Goal: Information Seeking & Learning: Learn about a topic

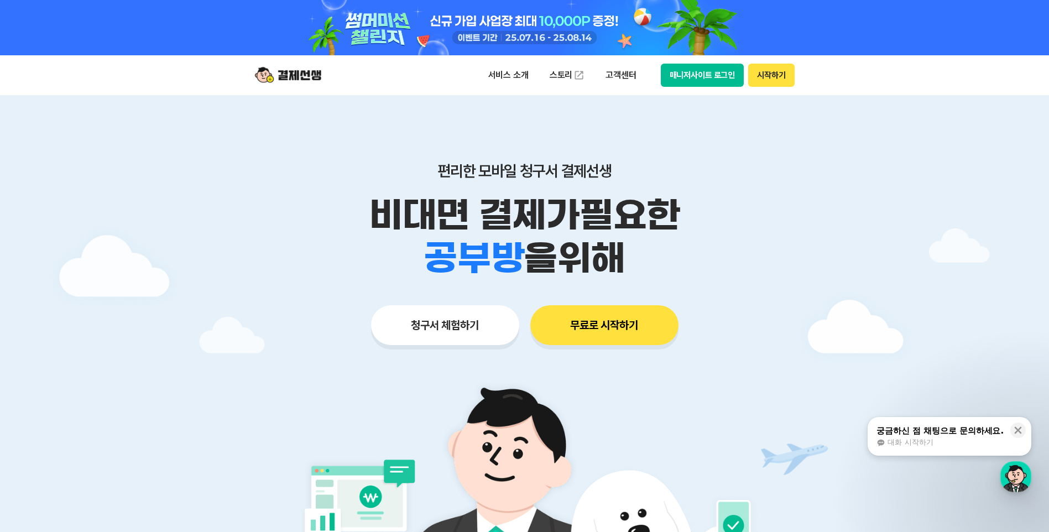
click at [443, 327] on button "청구서 체험하기" at bounding box center [445, 325] width 148 height 40
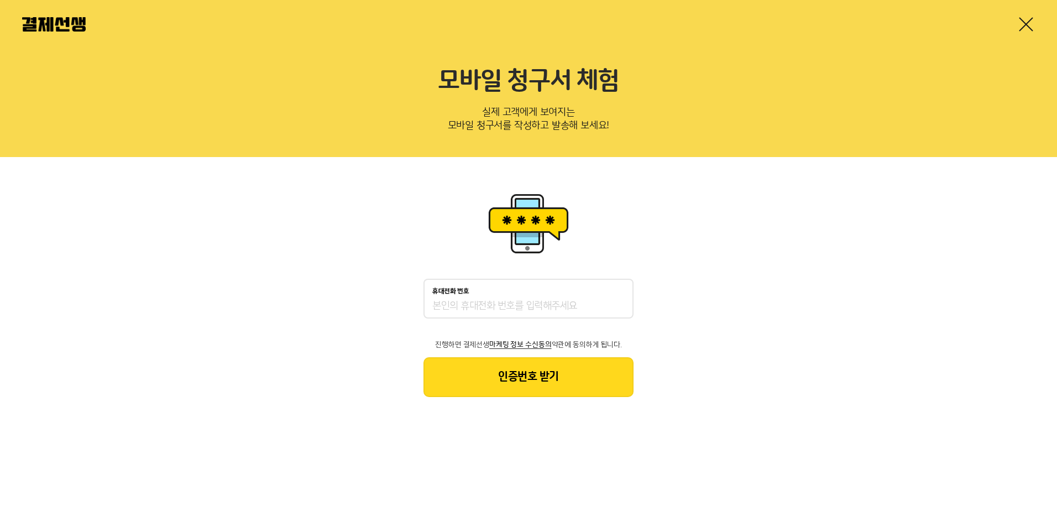
click at [463, 300] on input "휴대전화 번호" at bounding box center [528, 306] width 192 height 13
click at [64, 19] on img at bounding box center [54, 24] width 64 height 14
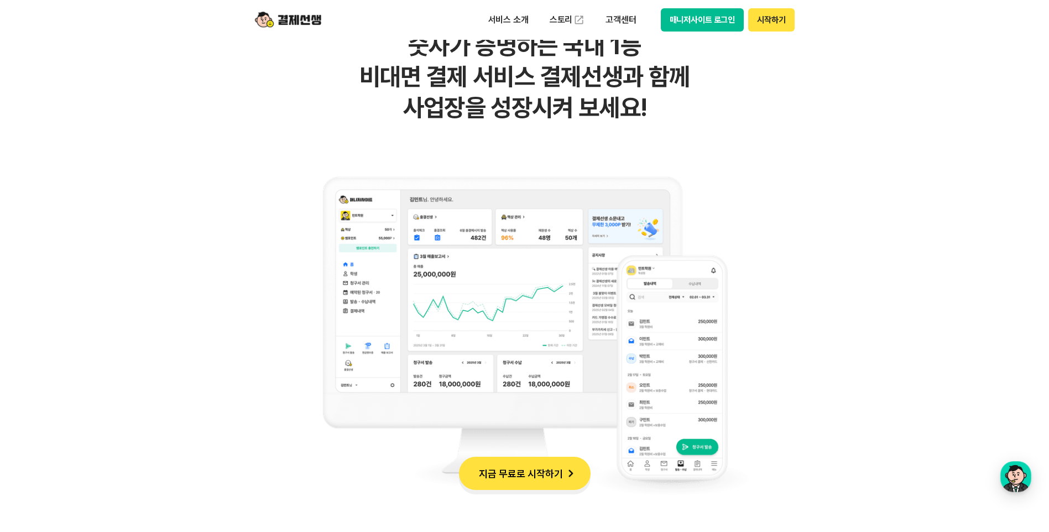
scroll to position [774, 0]
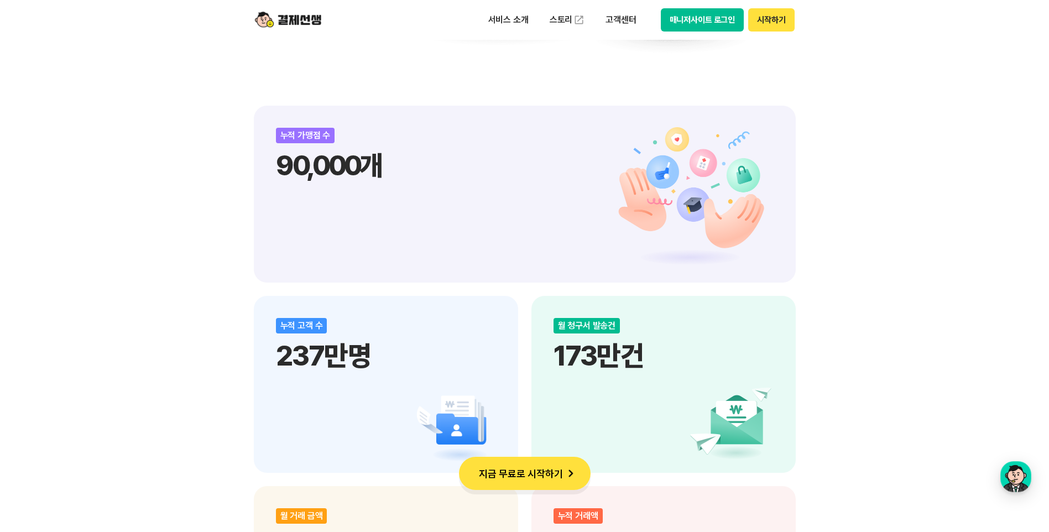
click at [313, 169] on p "90,000개" at bounding box center [525, 165] width 498 height 33
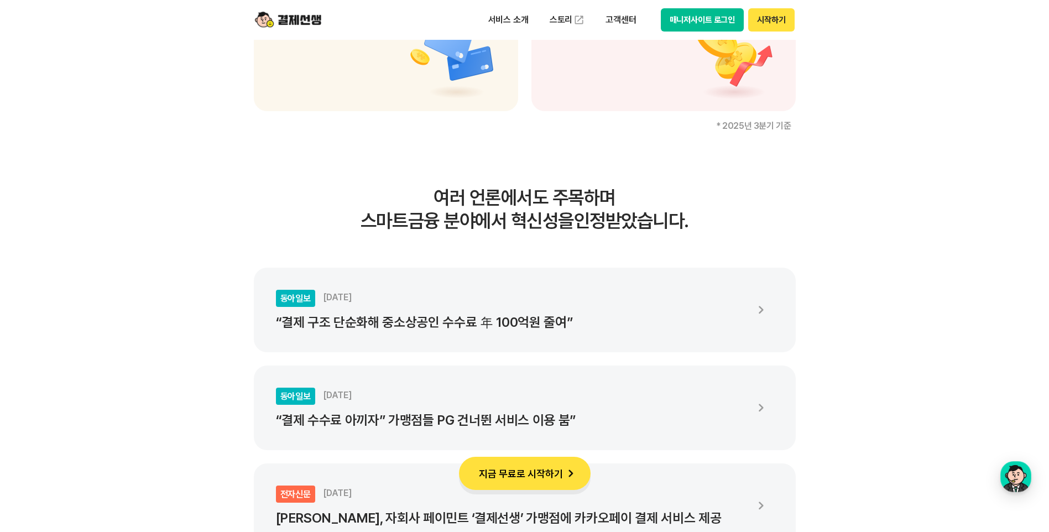
scroll to position [1824, 0]
drag, startPoint x: 127, startPoint y: 336, endPoint x: 340, endPoint y: 304, distance: 215.8
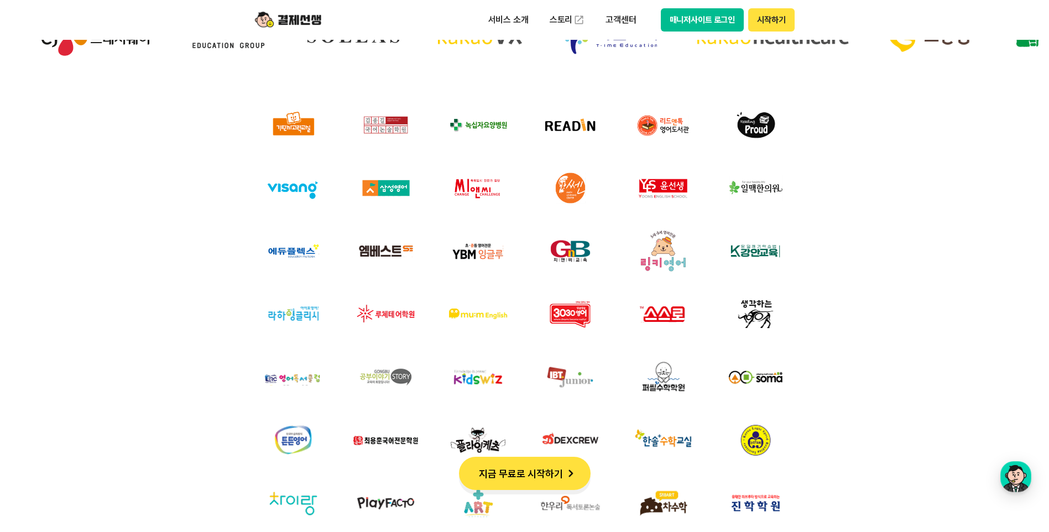
scroll to position [3538, 0]
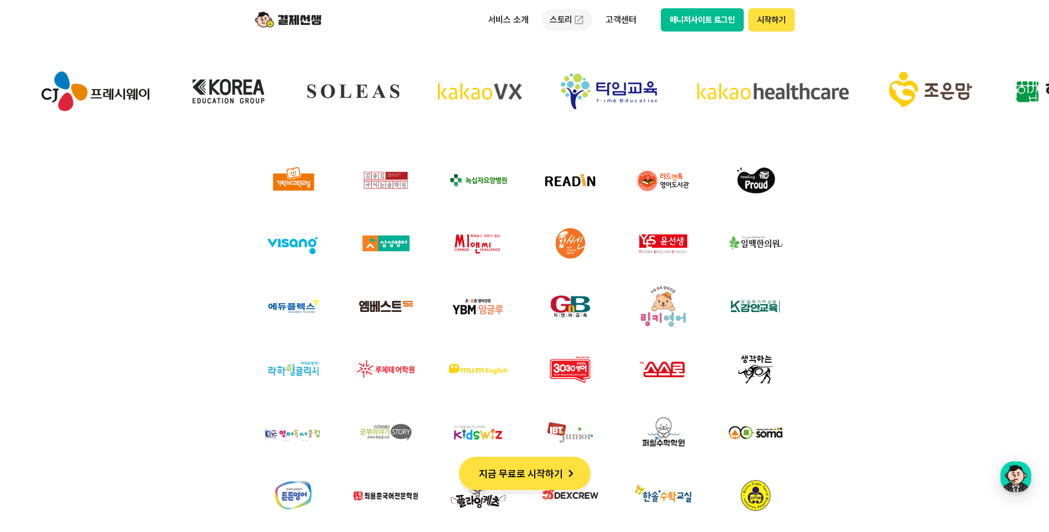
click at [569, 14] on link "스토리" at bounding box center [567, 20] width 51 height 22
click at [617, 22] on p "고객센터" at bounding box center [621, 20] width 46 height 20
click at [616, 68] on link "자주 묻는 질문" at bounding box center [644, 65] width 93 height 22
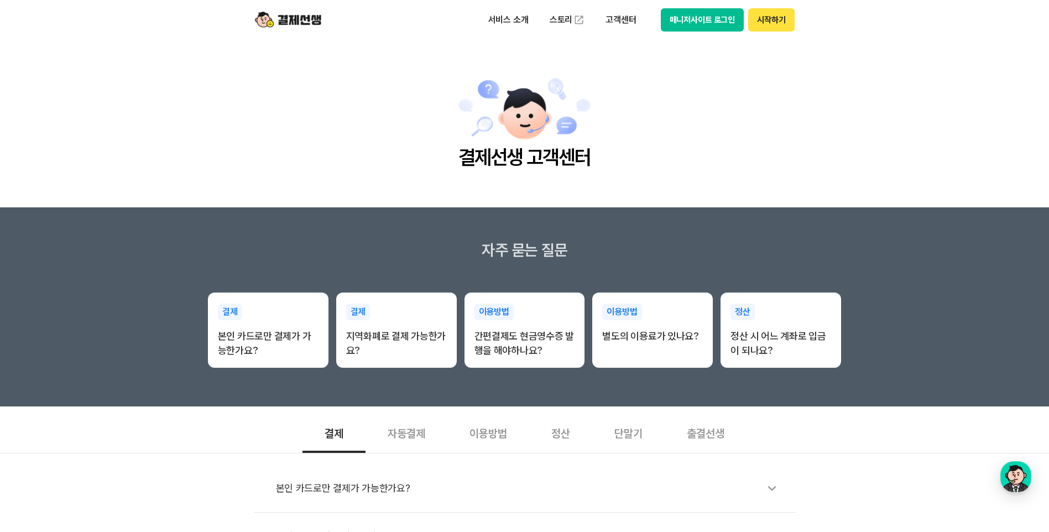
scroll to position [55, 0]
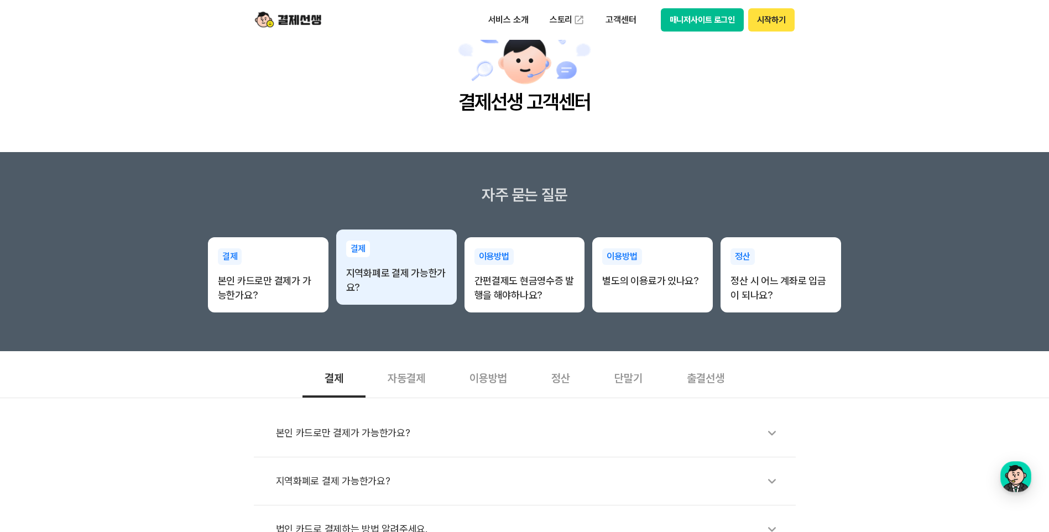
click at [383, 284] on p "지역화폐로 결제 가능한가요?" at bounding box center [396, 280] width 101 height 29
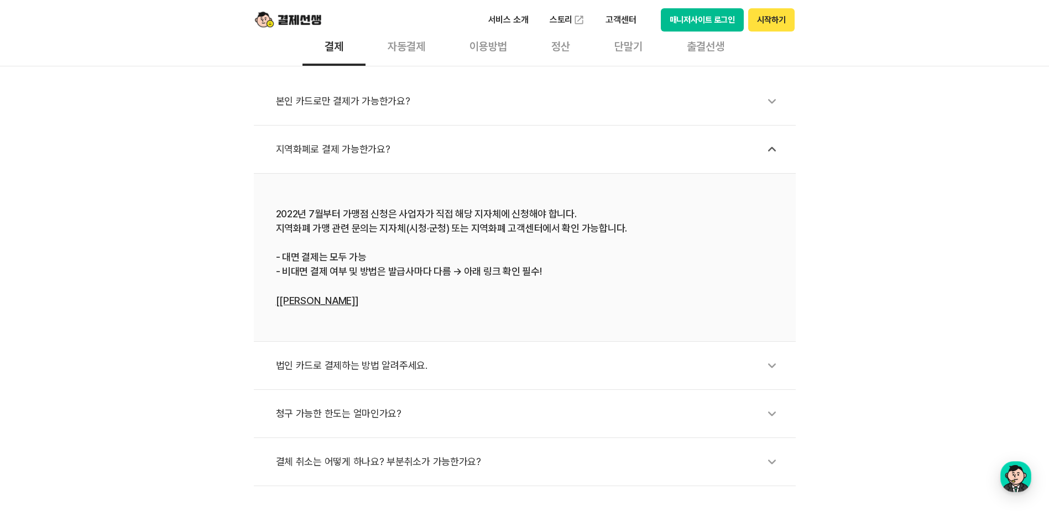
scroll to position [442, 0]
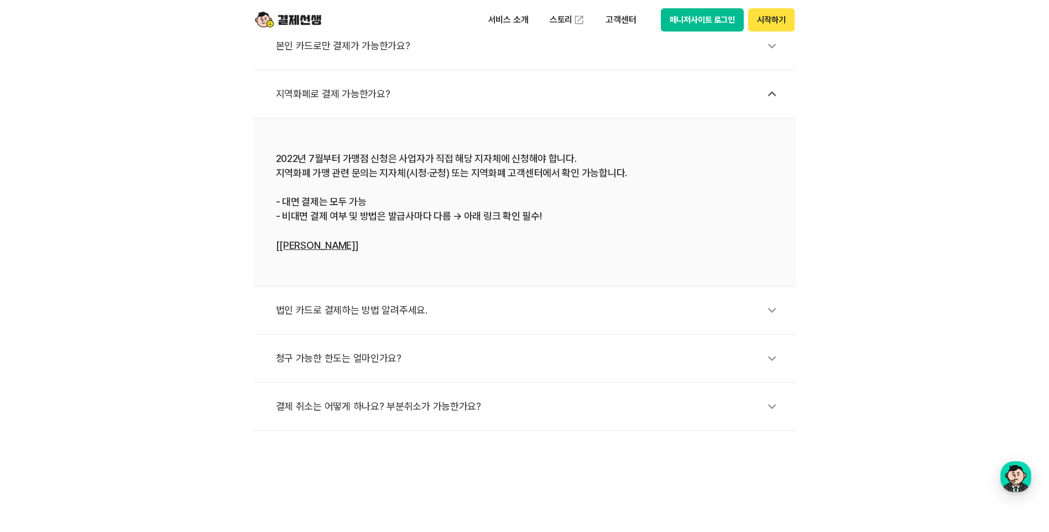
click at [376, 363] on div "청구 가능한 한도는 얼마인가요?" at bounding box center [530, 358] width 509 height 25
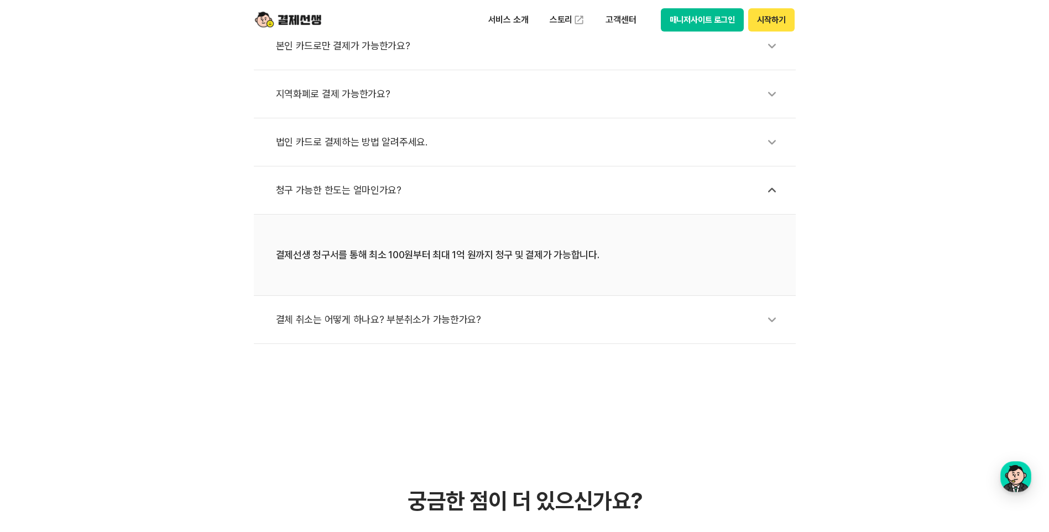
click at [455, 316] on div "결체 취소는 어떻게 하나요? 부분취소가 가능한가요?" at bounding box center [530, 319] width 509 height 25
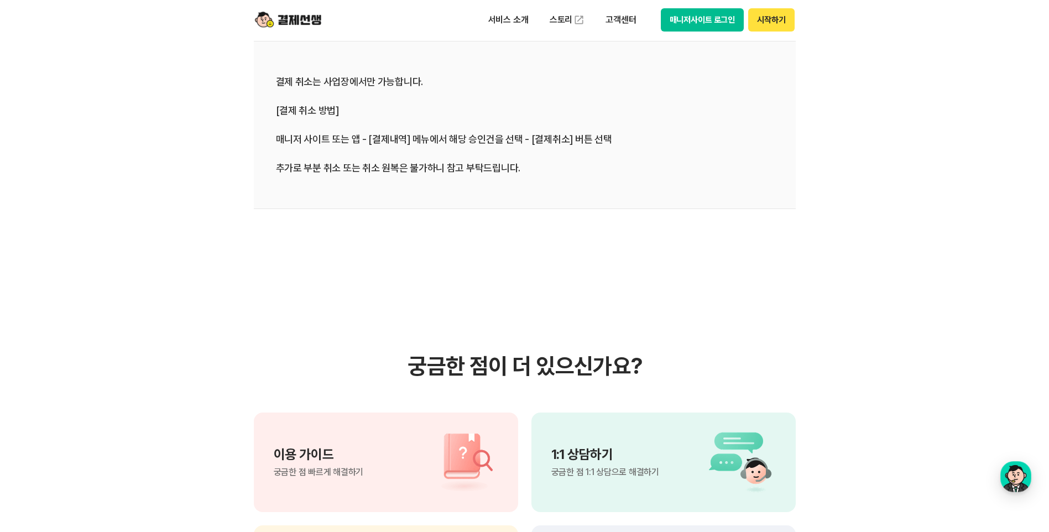
scroll to position [940, 0]
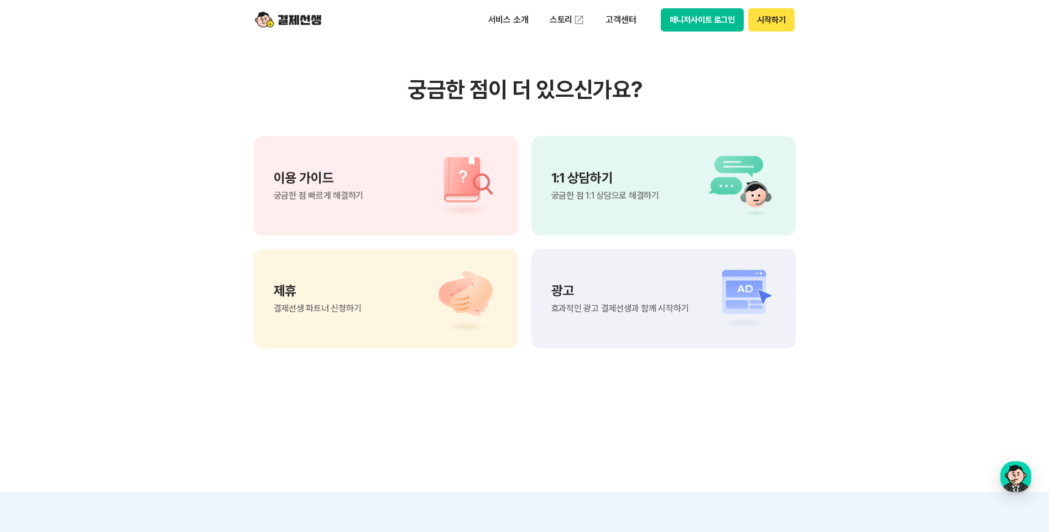
click at [304, 286] on p "제휴" at bounding box center [318, 290] width 88 height 13
click at [362, 186] on div "이용 가이드 궁금한 점 빠르게 해결하기" at bounding box center [319, 185] width 90 height 29
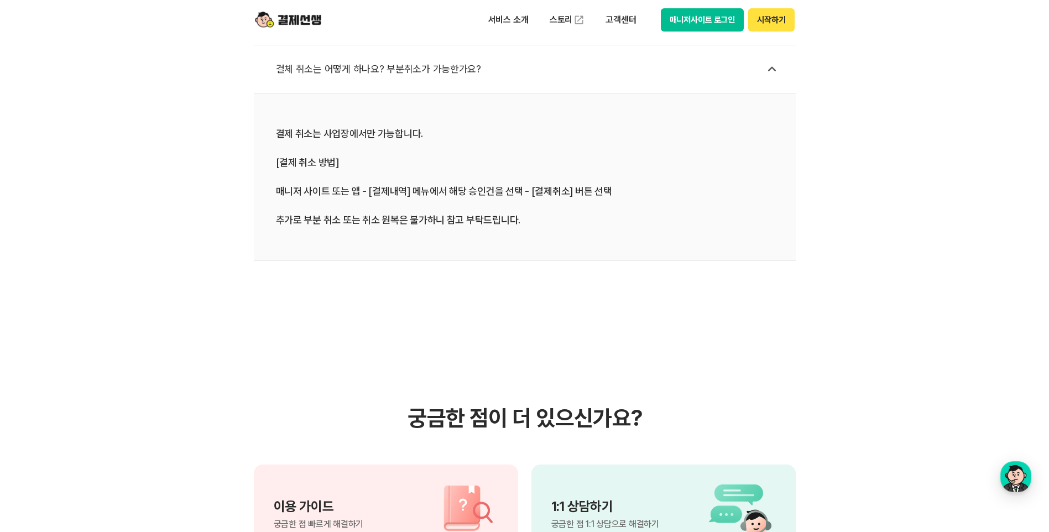
scroll to position [608, 0]
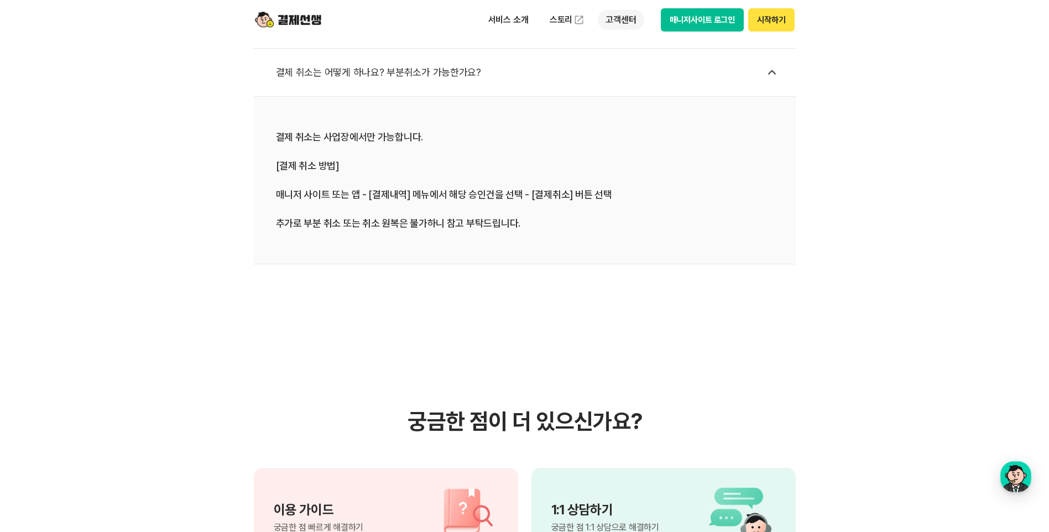
click at [625, 22] on p "고객센터" at bounding box center [621, 20] width 46 height 20
click at [625, 81] on link "이용 가이드" at bounding box center [644, 88] width 93 height 24
click at [604, 24] on p "고객센터" at bounding box center [621, 20] width 46 height 20
click at [614, 64] on link "자주 묻는 질문" at bounding box center [644, 65] width 93 height 22
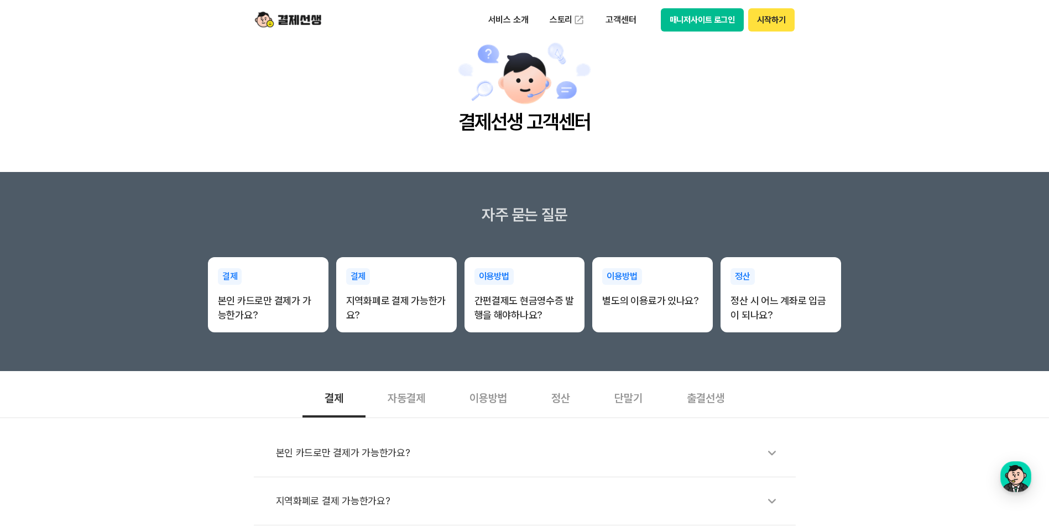
scroll to position [55, 0]
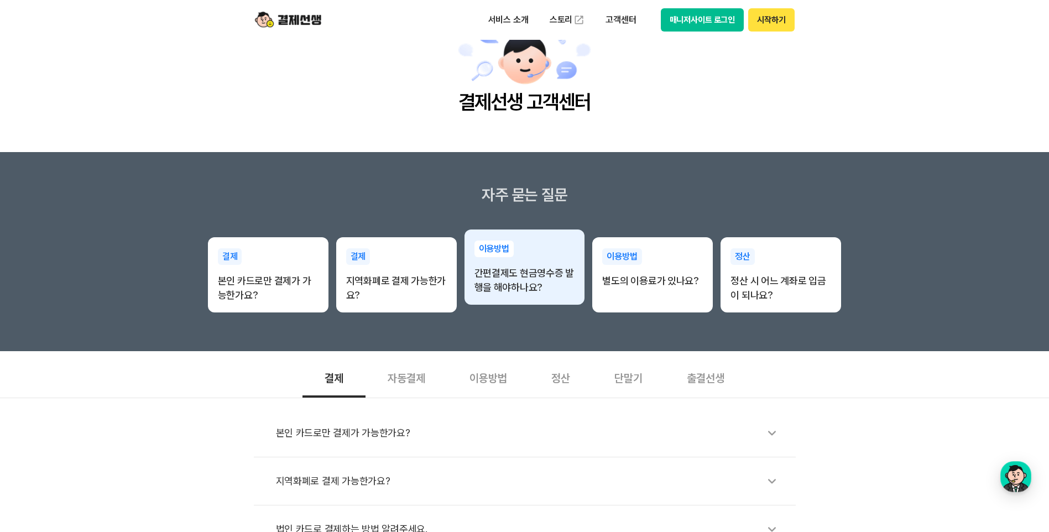
click at [521, 278] on p "간편결제도 현금영수증 발행을 해야하나요?" at bounding box center [524, 280] width 101 height 29
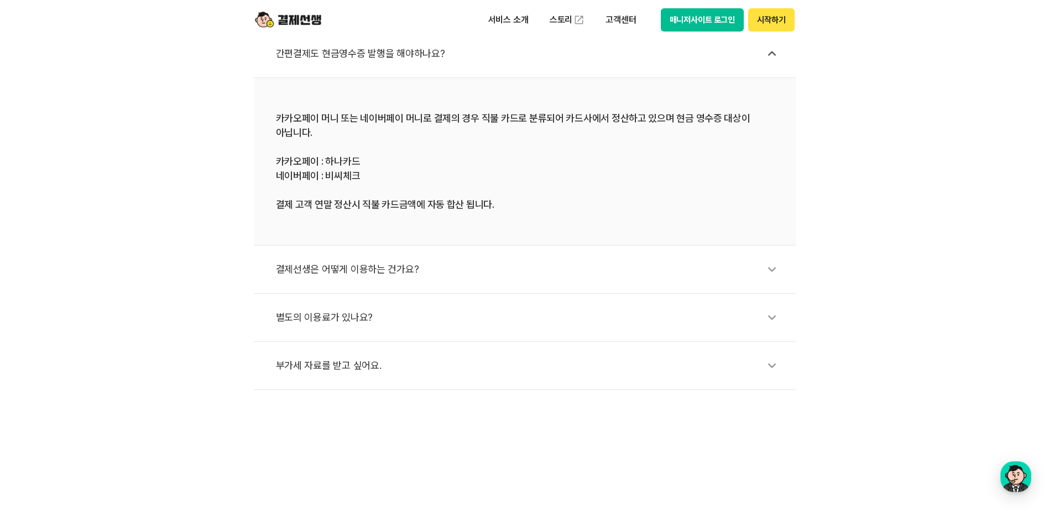
scroll to position [442, 0]
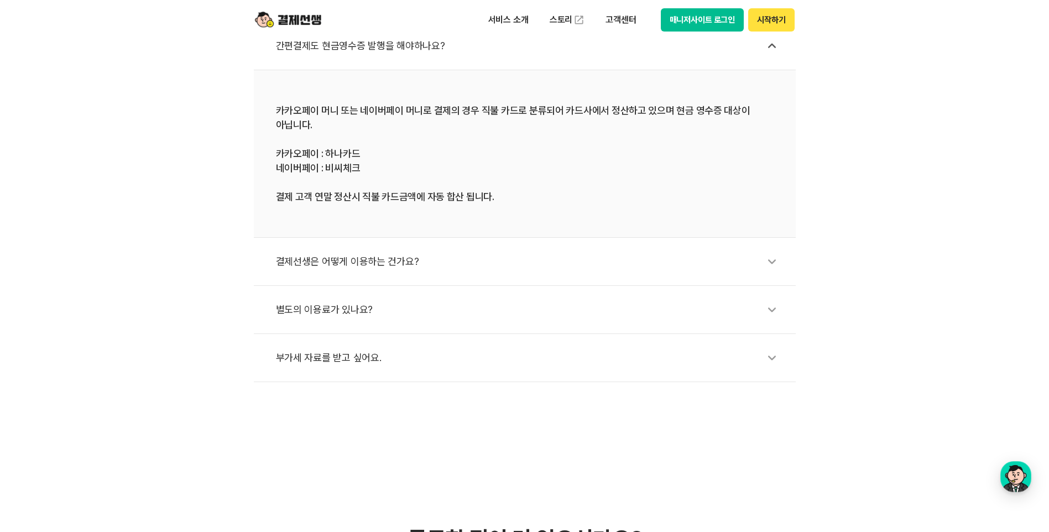
click at [517, 284] on li "결제선생은 어떻게 이용하는 건가요?" at bounding box center [525, 262] width 542 height 48
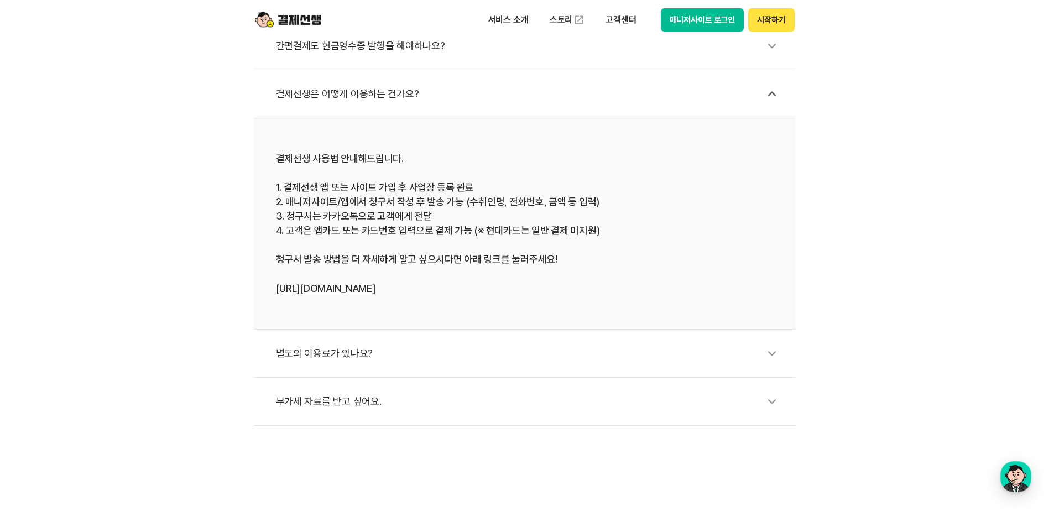
click at [504, 348] on div "별도의 이용료가 있나요?" at bounding box center [530, 353] width 509 height 25
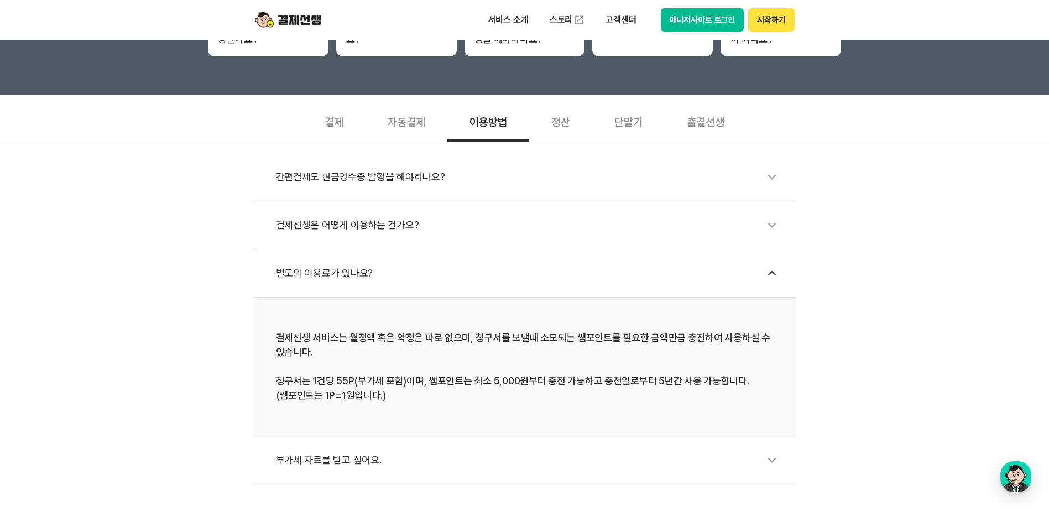
scroll to position [276, 0]
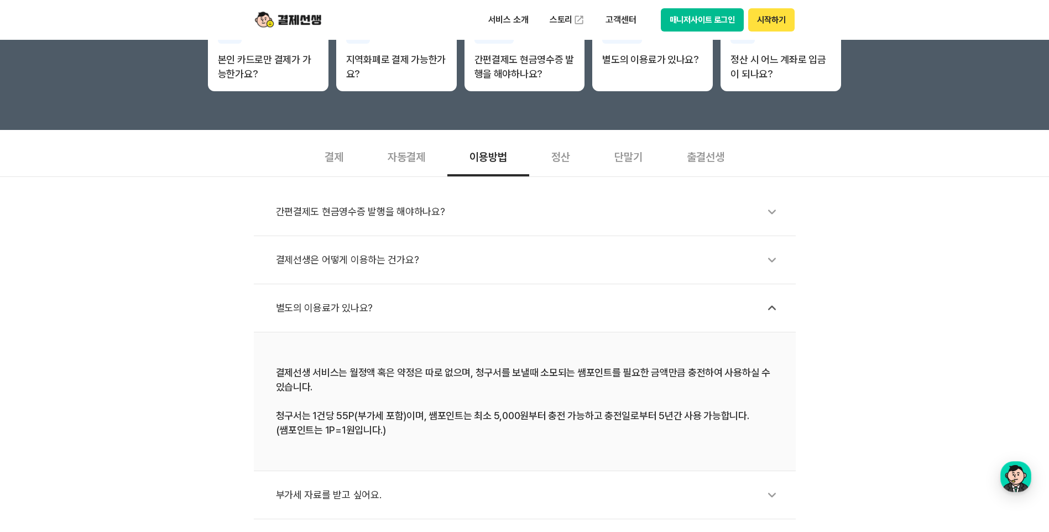
click at [392, 267] on div "결제선생은 어떻게 이용하는 건가요?" at bounding box center [530, 259] width 509 height 25
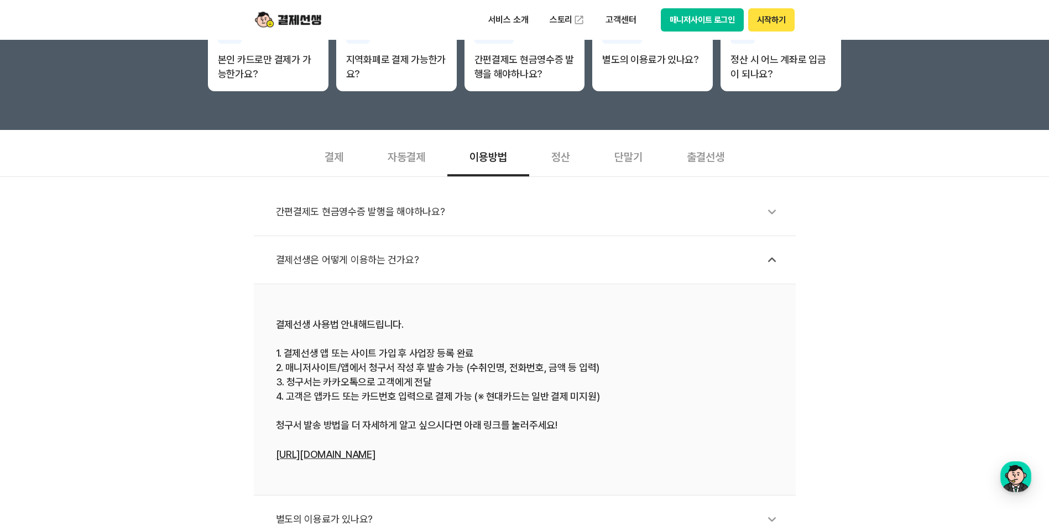
click at [383, 222] on div "간편결제도 현금영수증 발행을 해야하나요?" at bounding box center [530, 211] width 509 height 25
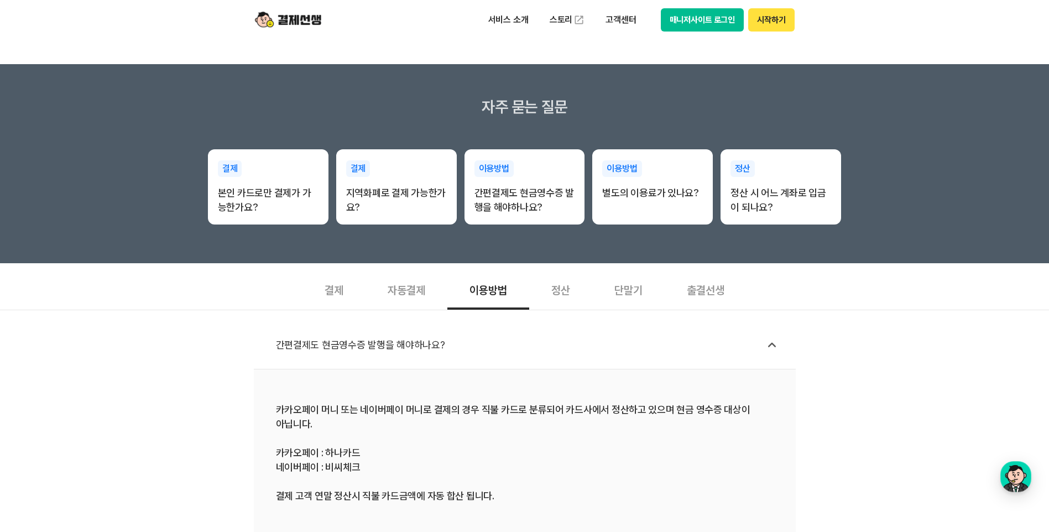
scroll to position [111, 0]
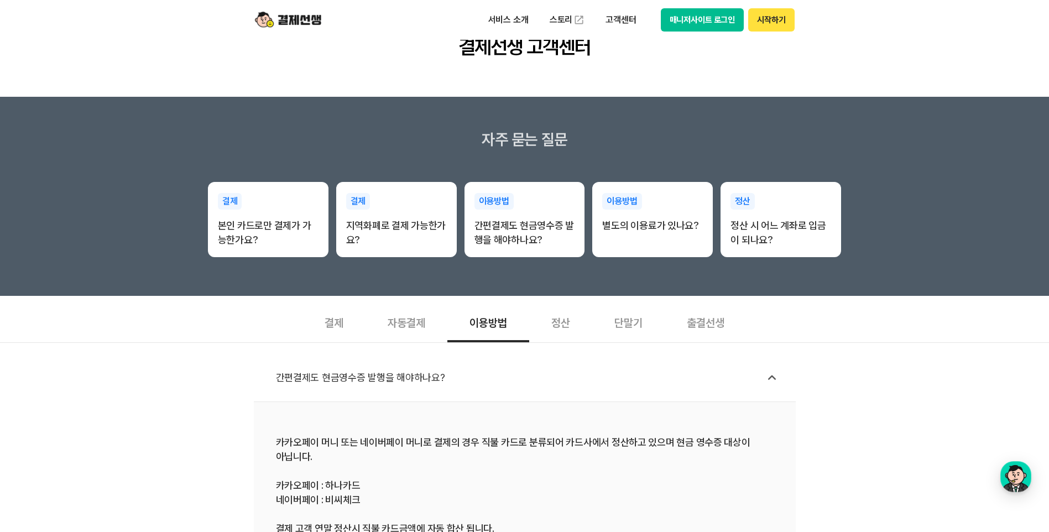
click at [408, 327] on div "자동결제" at bounding box center [406, 321] width 82 height 41
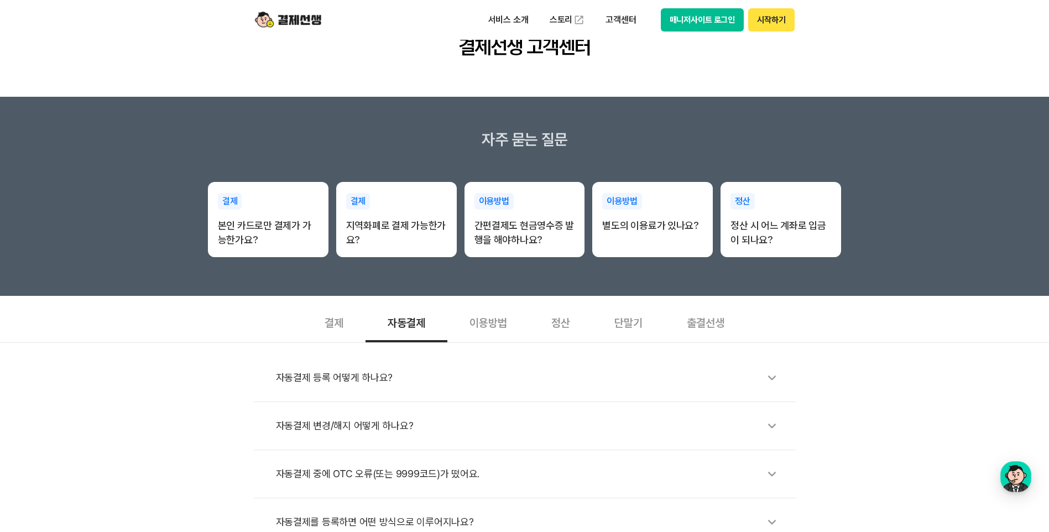
scroll to position [221, 0]
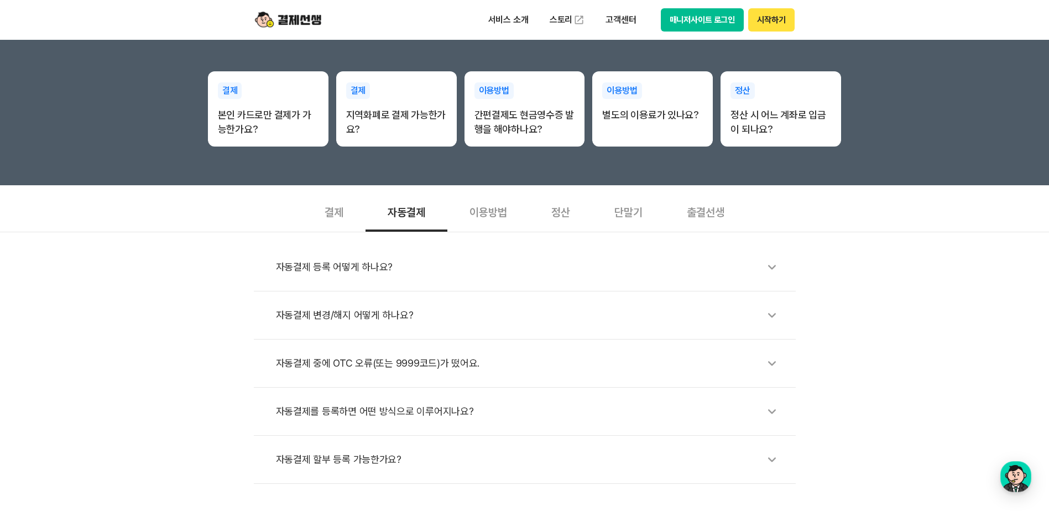
click at [384, 268] on div "자동결제 등록 어떻게 하나요?" at bounding box center [530, 266] width 509 height 25
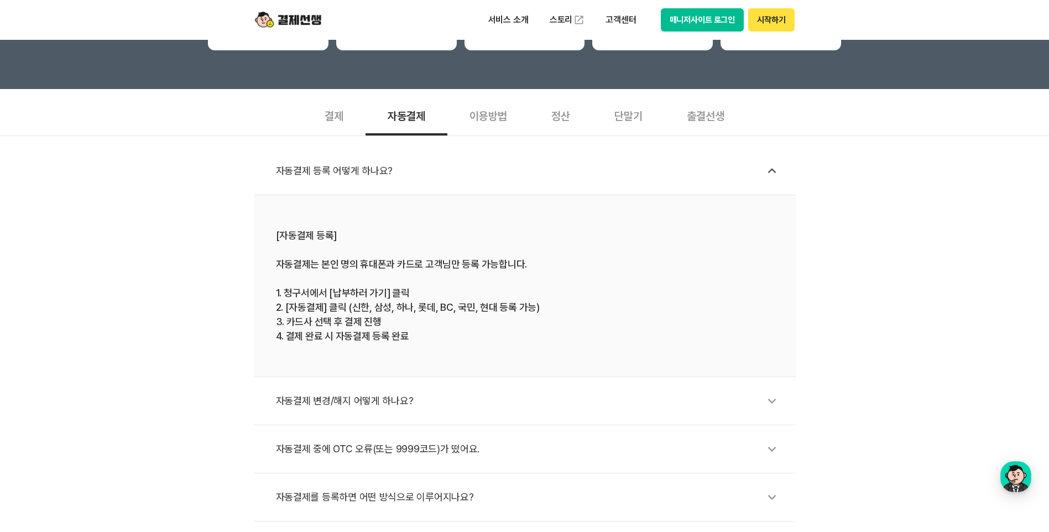
scroll to position [332, 0]
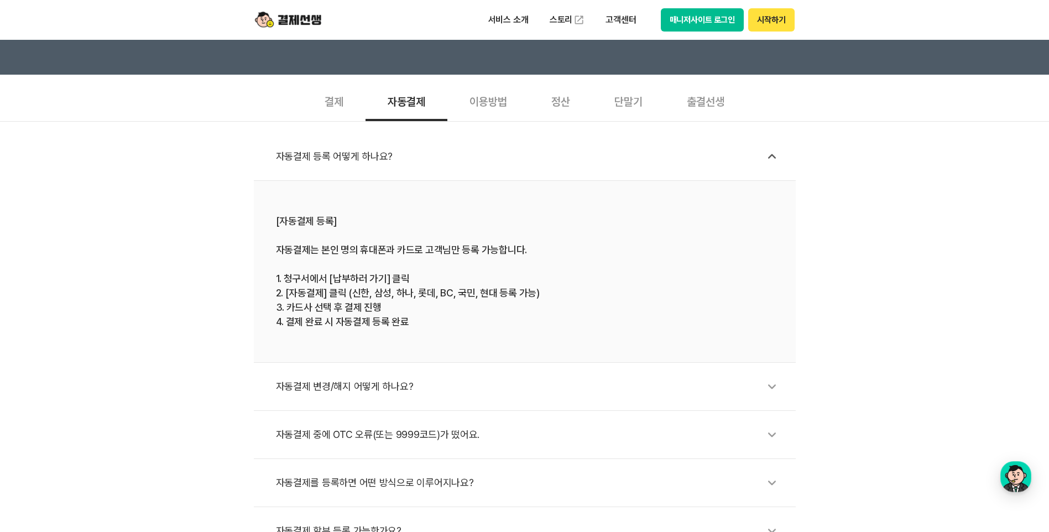
click at [367, 388] on div "자동결제 변경/해지 어떻게 하나요?" at bounding box center [530, 386] width 509 height 25
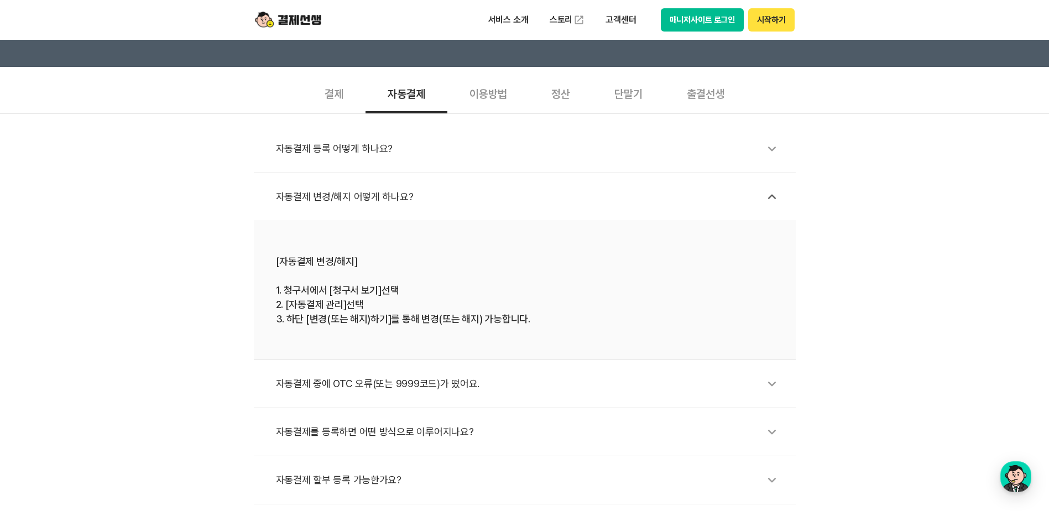
scroll to position [276, 0]
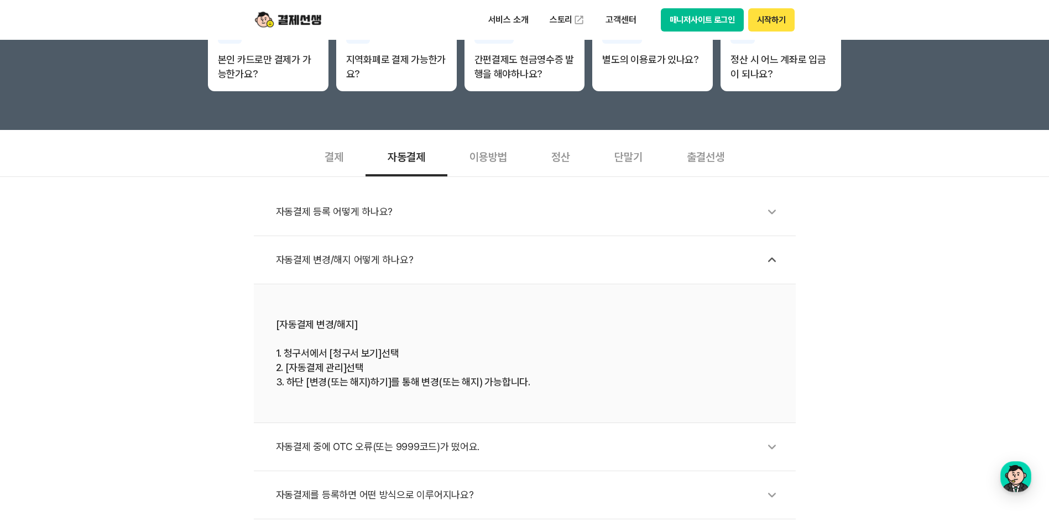
click at [397, 482] on li "자동결제를 등록하면 어떤 방식으로 이루어지나요?" at bounding box center [525, 495] width 542 height 48
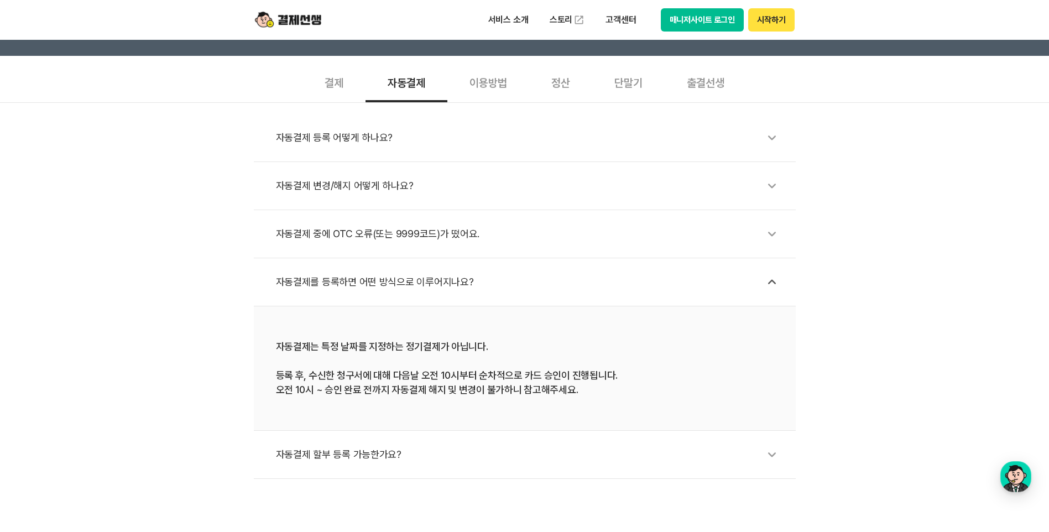
scroll to position [498, 0]
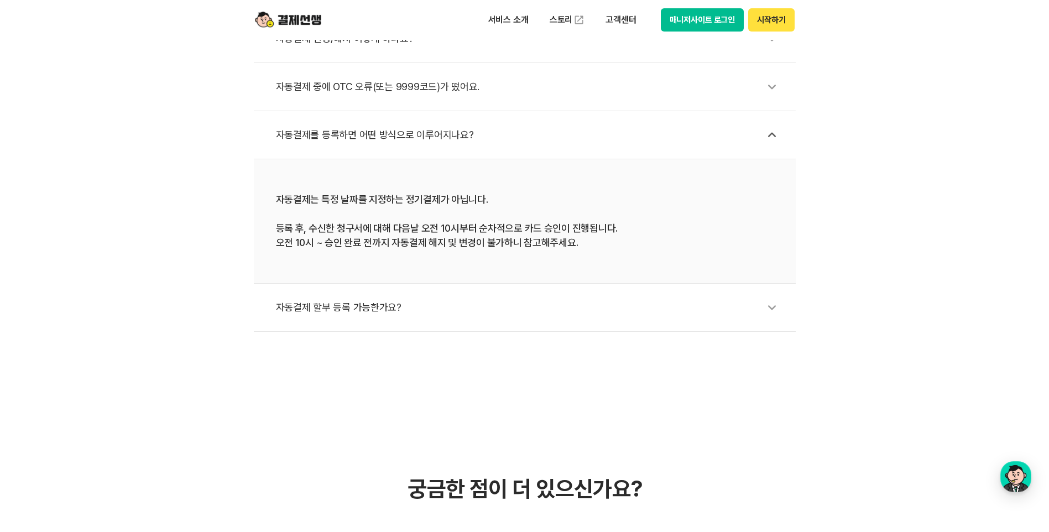
click at [363, 318] on div "자동결제 할부 등록 가능한가요?" at bounding box center [530, 307] width 509 height 25
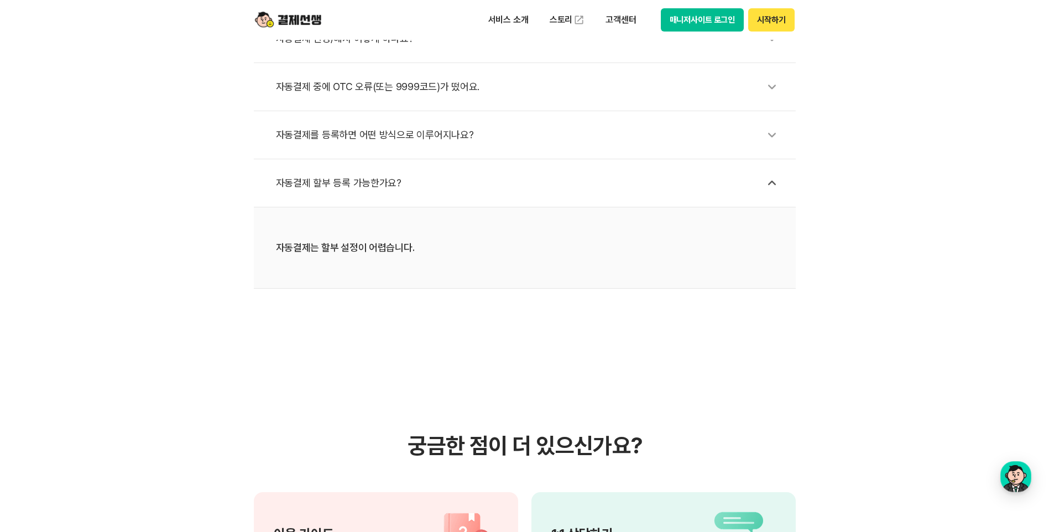
scroll to position [111, 0]
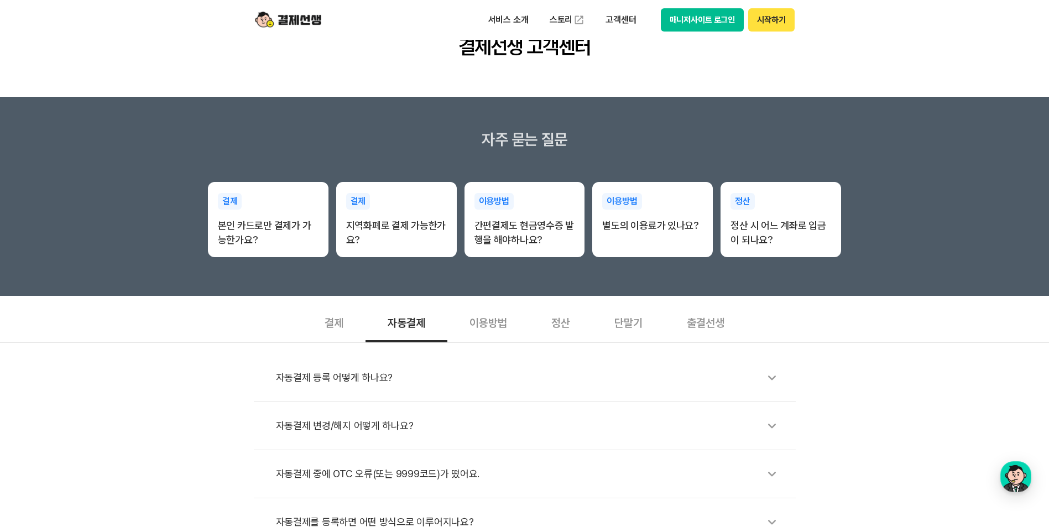
click at [506, 323] on div "이용방법" at bounding box center [488, 321] width 82 height 41
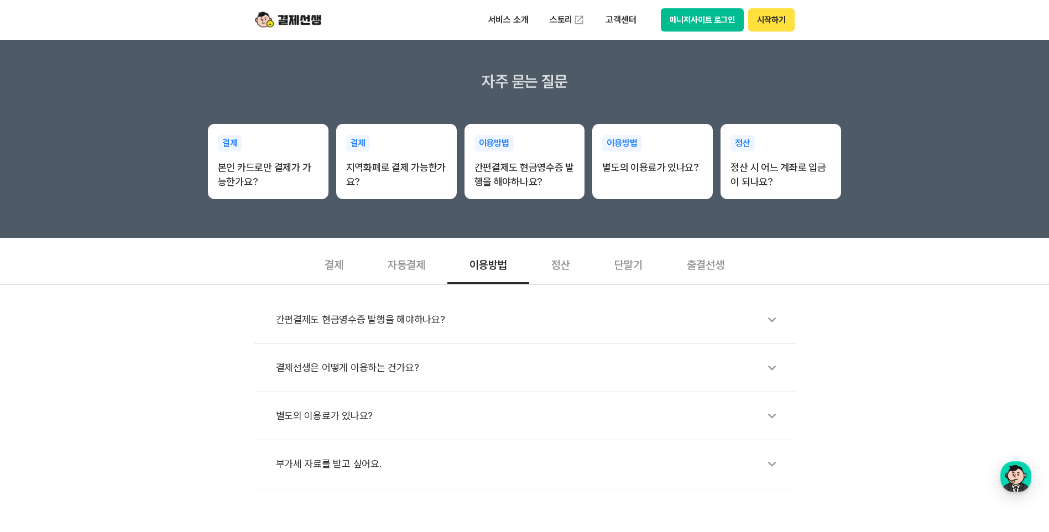
scroll to position [221, 0]
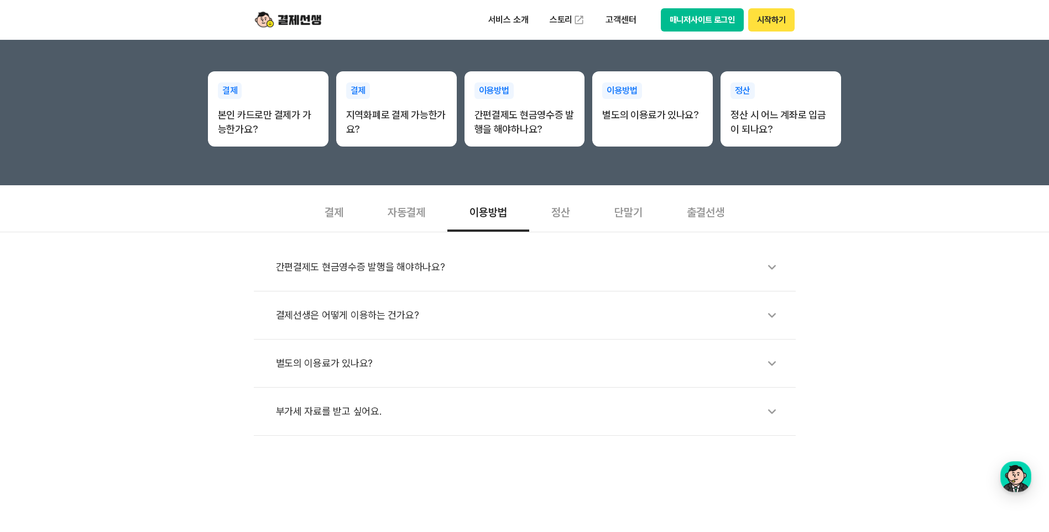
click at [563, 207] on div "정산" at bounding box center [560, 211] width 63 height 41
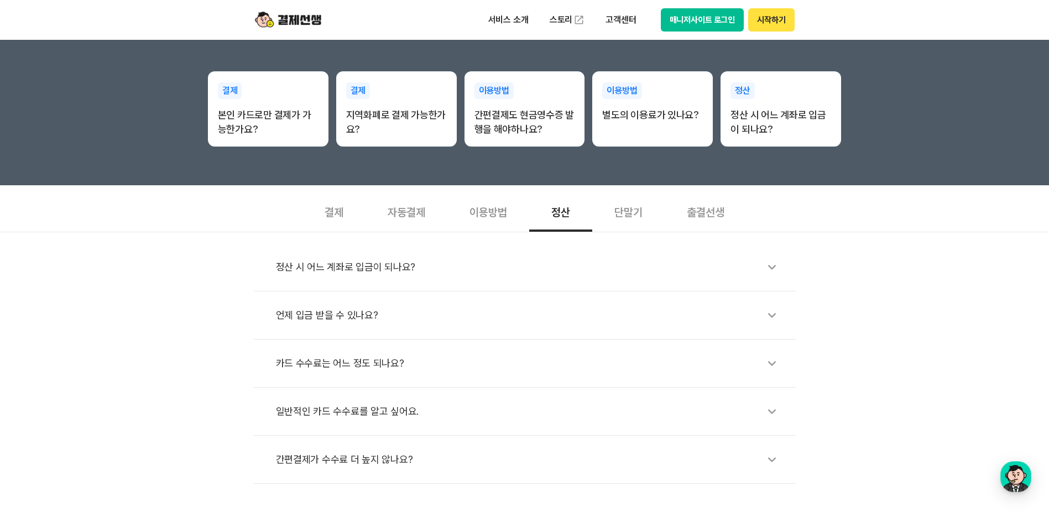
click at [521, 318] on div "언제 입금 받을 수 있나요?" at bounding box center [530, 314] width 509 height 25
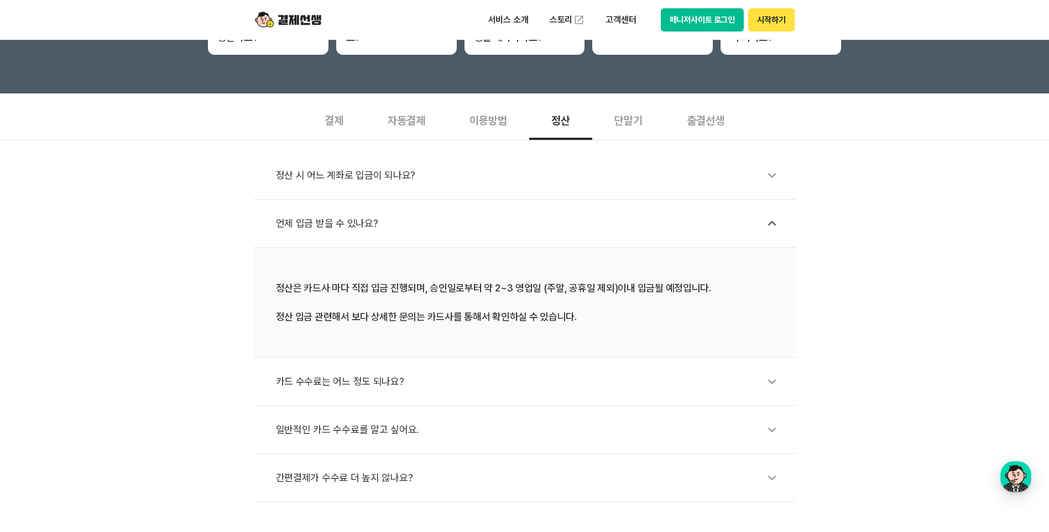
scroll to position [332, 0]
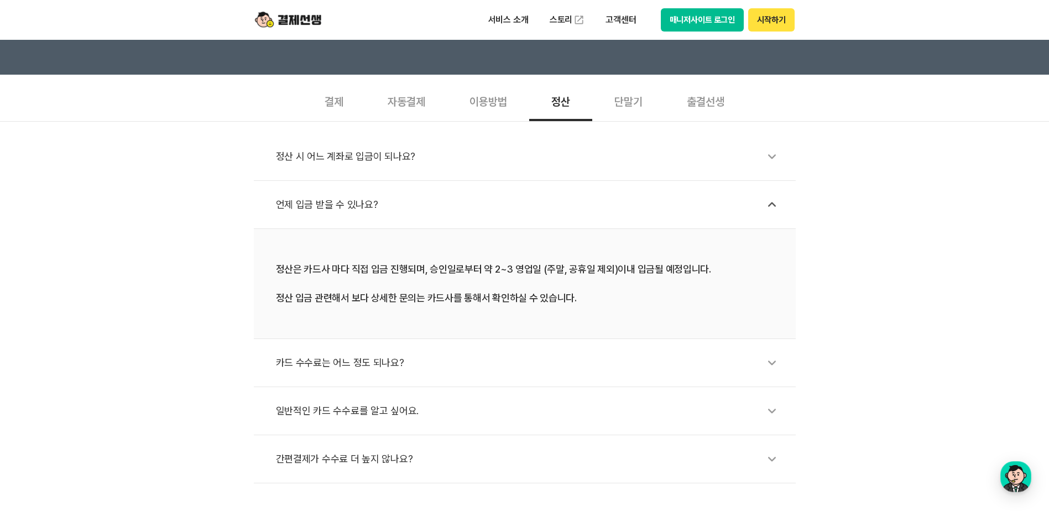
click at [491, 365] on div "카드 수수료는 어느 정도 되나요?" at bounding box center [530, 362] width 509 height 25
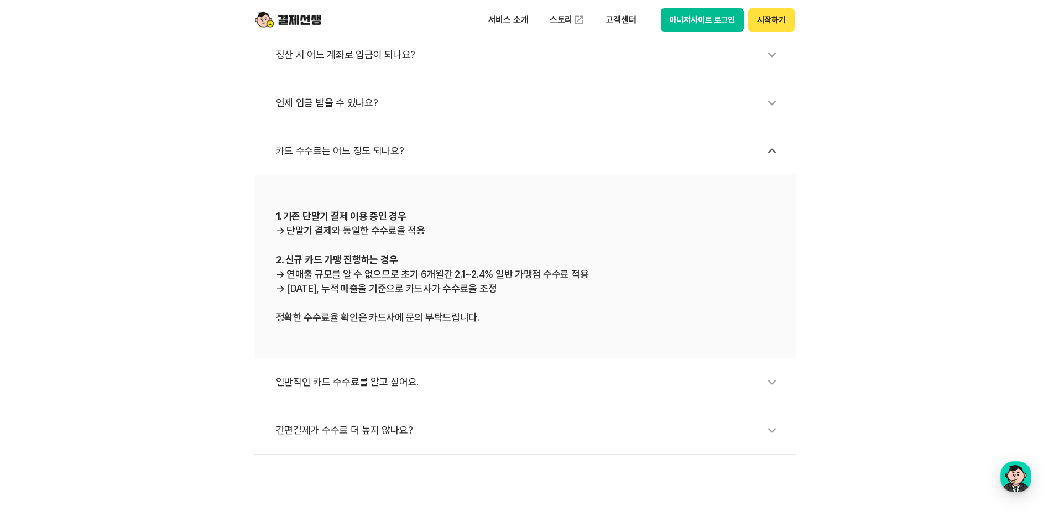
scroll to position [442, 0]
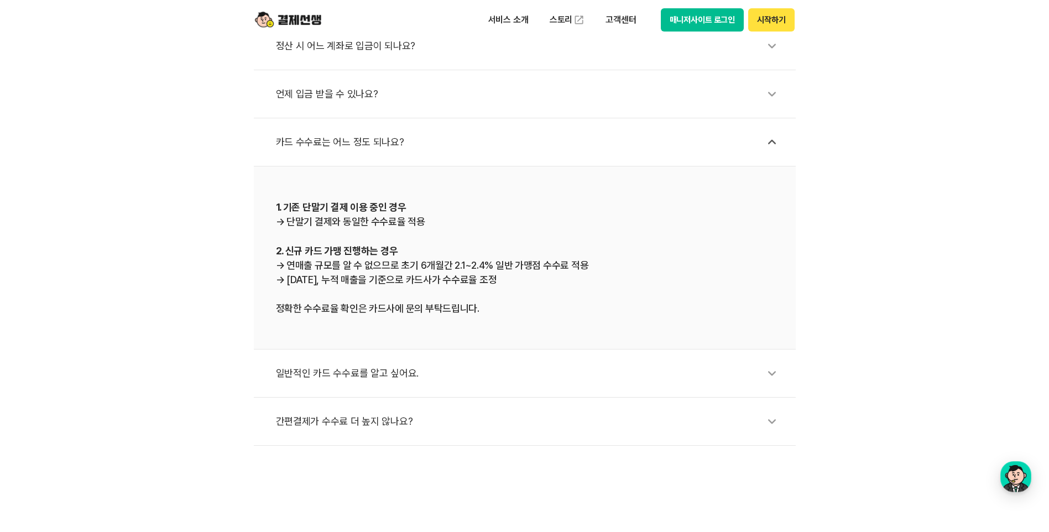
click at [402, 378] on div "일반적인 카드 수수료를 알고 싶어요." at bounding box center [530, 372] width 509 height 25
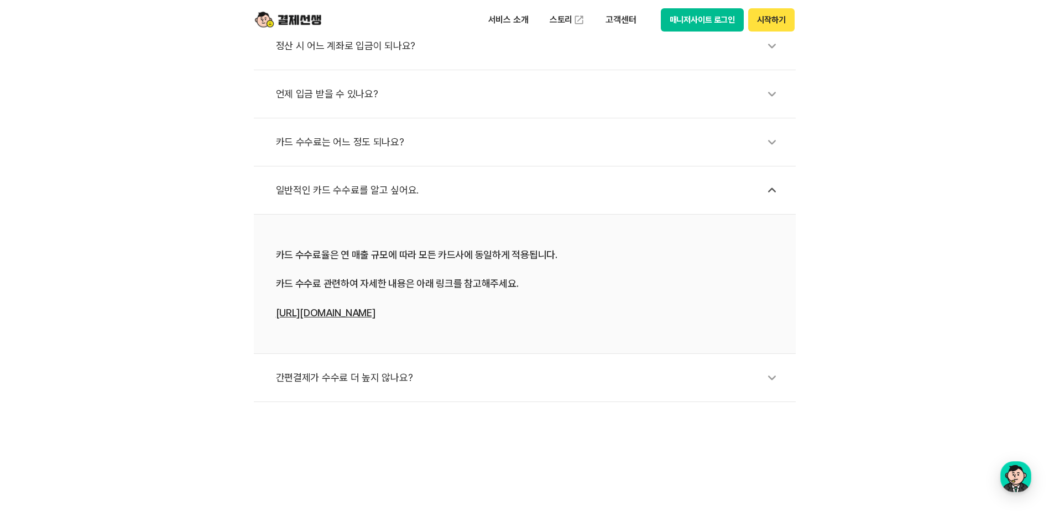
click at [399, 376] on div "간편결제가 수수료 더 높지 않나요?" at bounding box center [530, 377] width 509 height 25
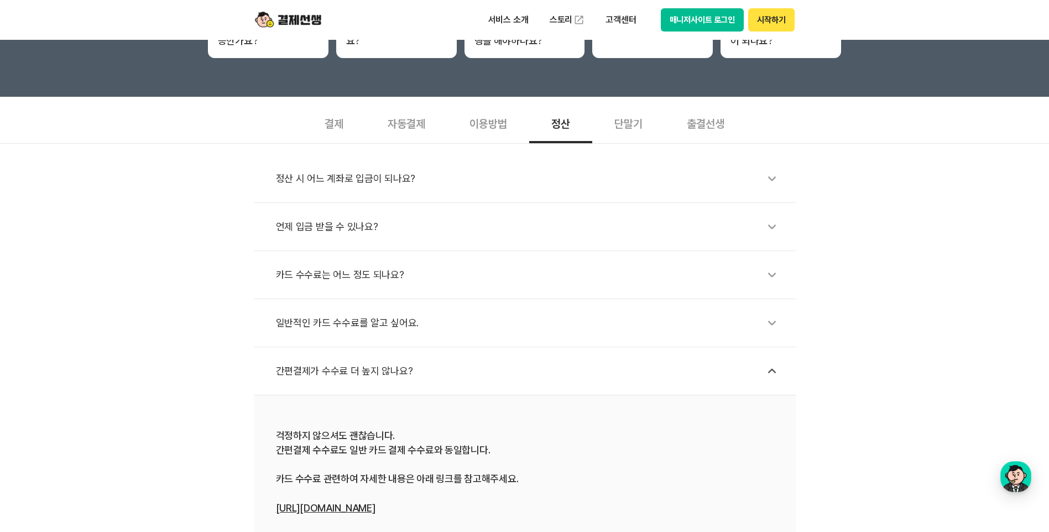
scroll to position [166, 0]
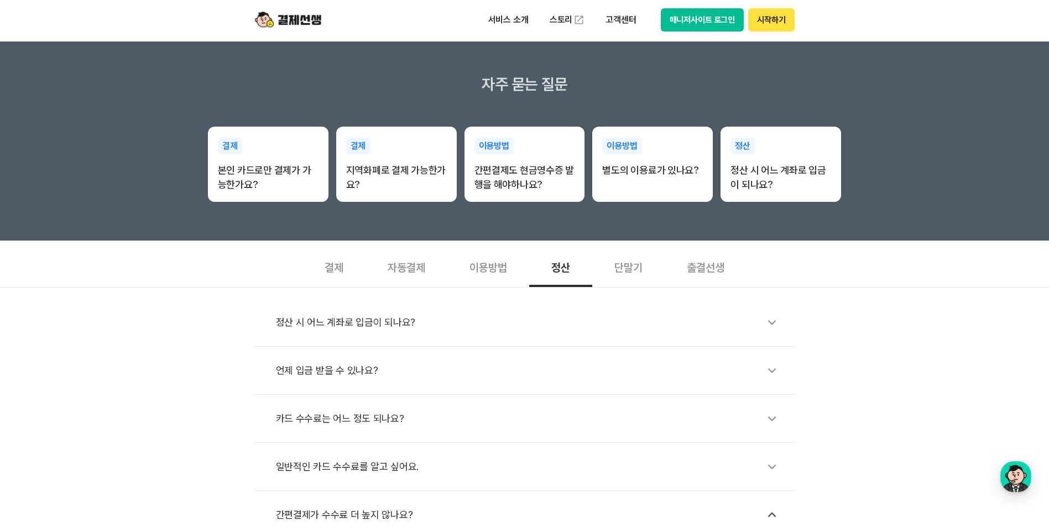
click at [300, 322] on div "정산 시 어느 계좌로 입금이 되나요?" at bounding box center [530, 322] width 509 height 25
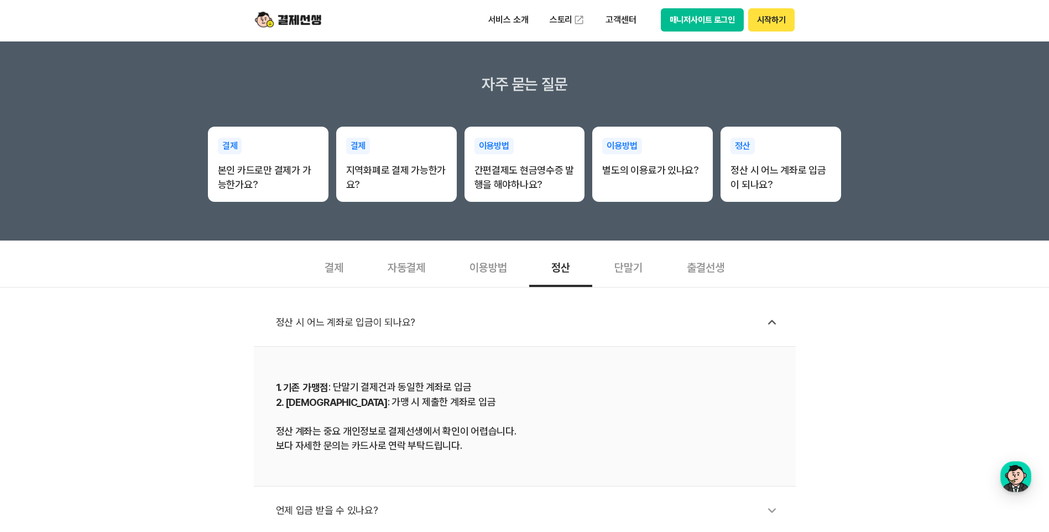
click at [630, 264] on div "단말기" at bounding box center [628, 266] width 72 height 41
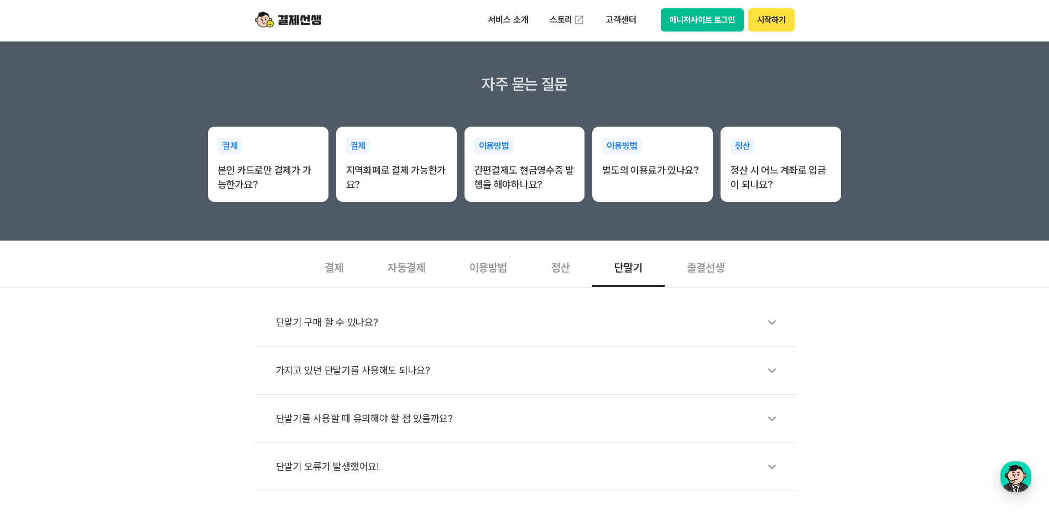
click at [519, 312] on div "단말기 구매 할 수 있나요?" at bounding box center [530, 322] width 509 height 25
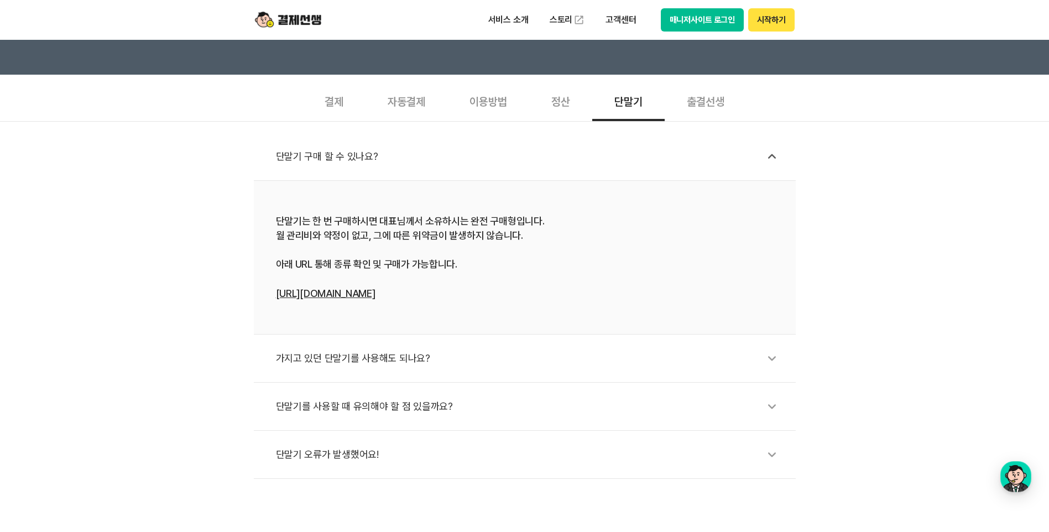
scroll to position [387, 0]
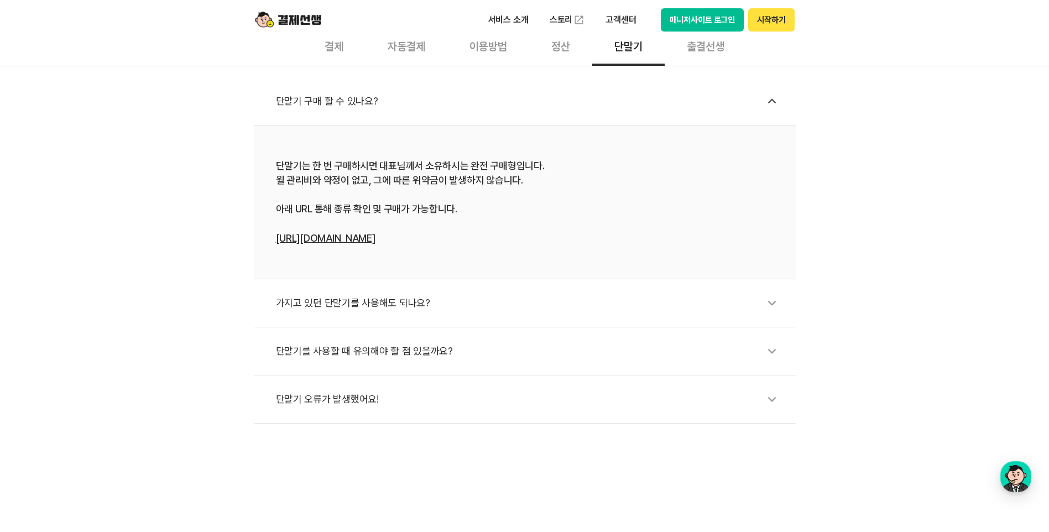
click at [503, 306] on div "가지고 있던 단말기를 사용해도 되나요?" at bounding box center [530, 302] width 509 height 25
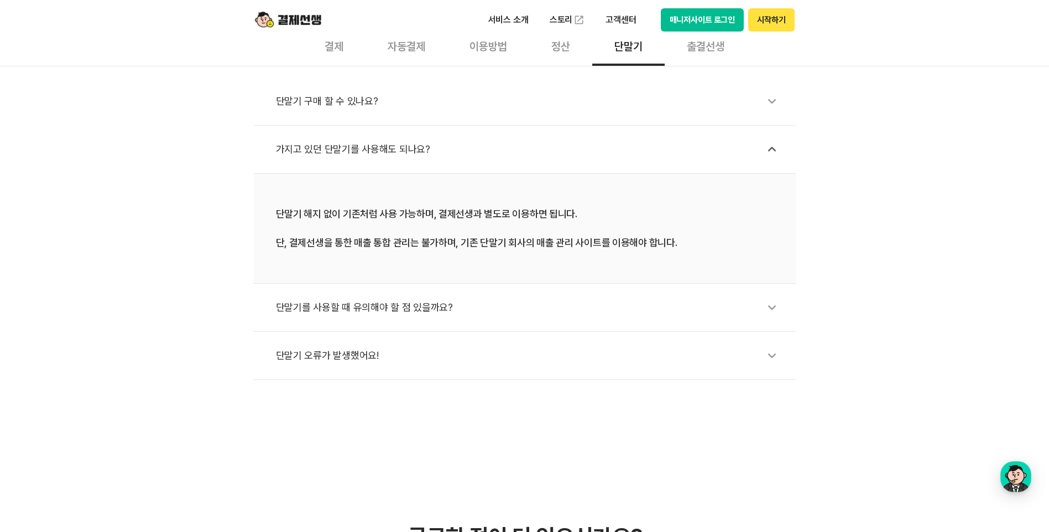
click at [370, 304] on div "단말기를 사용할 때 유의해야 할 점 있을까요?" at bounding box center [530, 307] width 509 height 25
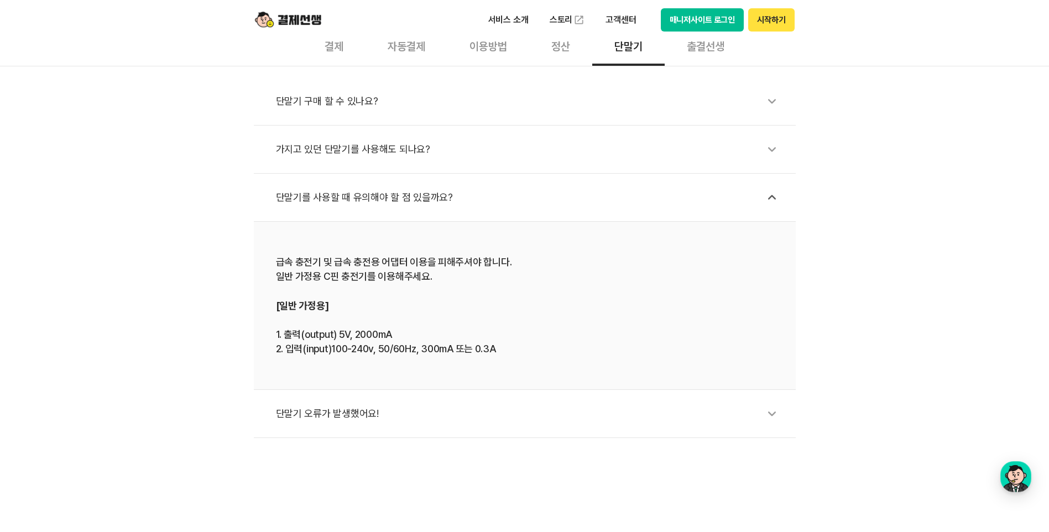
click at [348, 415] on div "단말기 오류가 발생했어요!" at bounding box center [530, 413] width 509 height 25
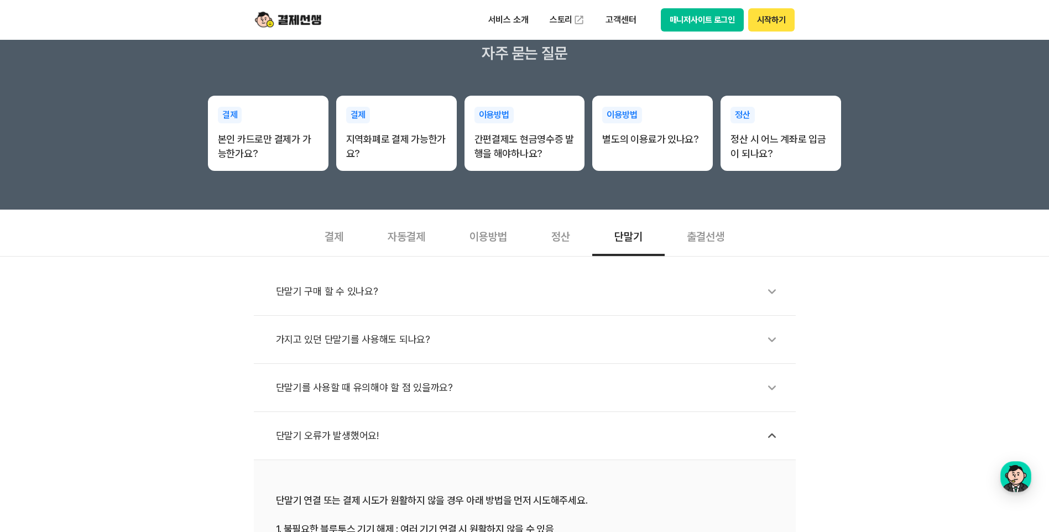
scroll to position [166, 0]
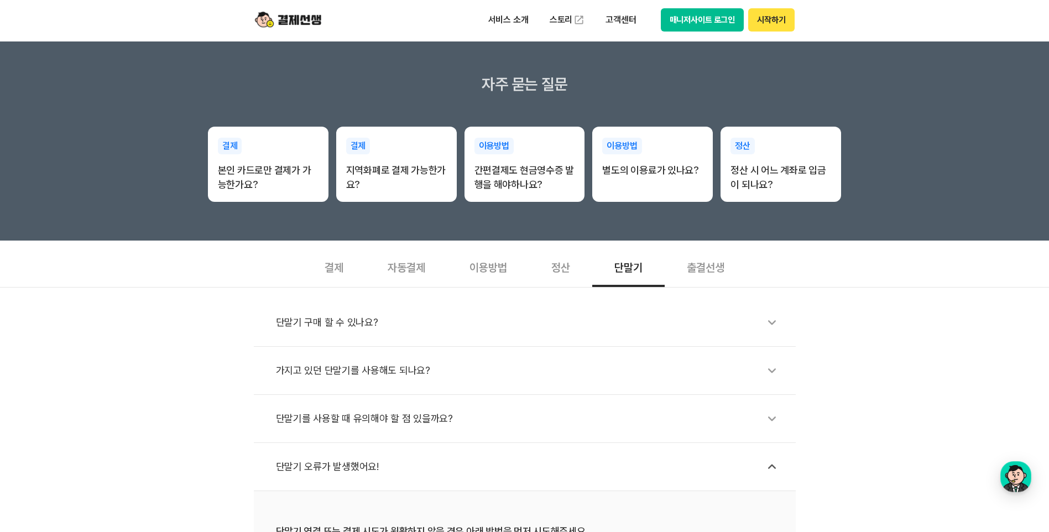
click at [695, 260] on div "출결선생" at bounding box center [706, 266] width 82 height 41
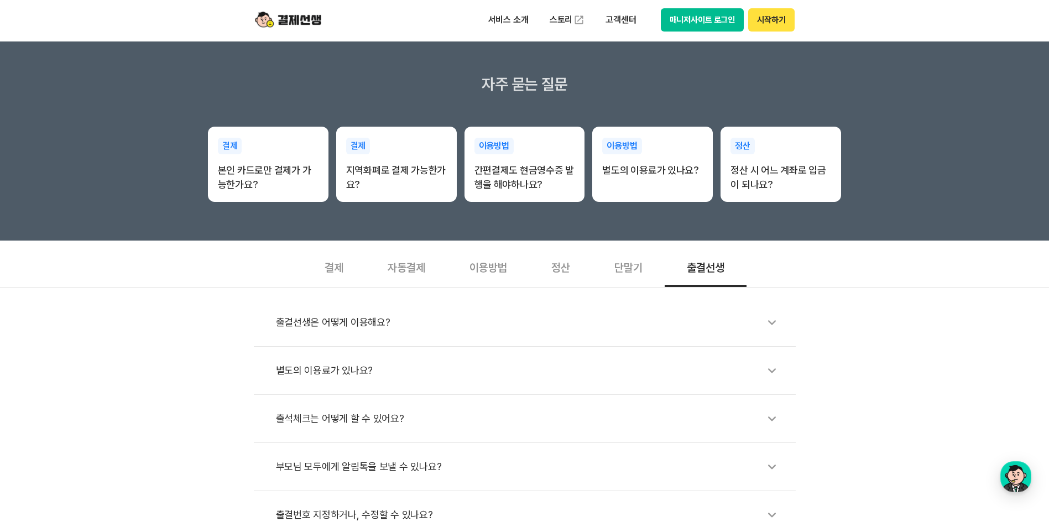
click at [359, 315] on div "출결선생은 어떻게 이용해요?" at bounding box center [530, 322] width 509 height 25
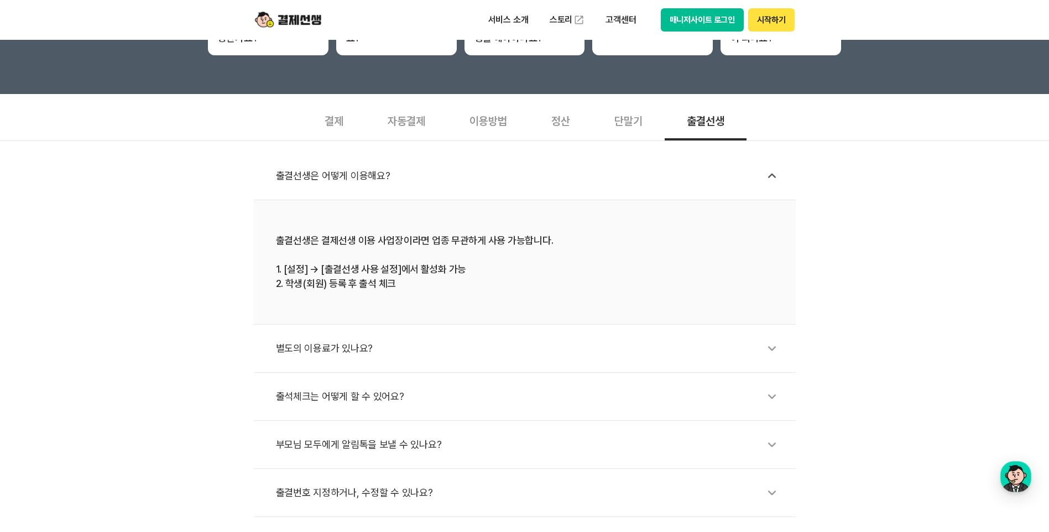
scroll to position [332, 0]
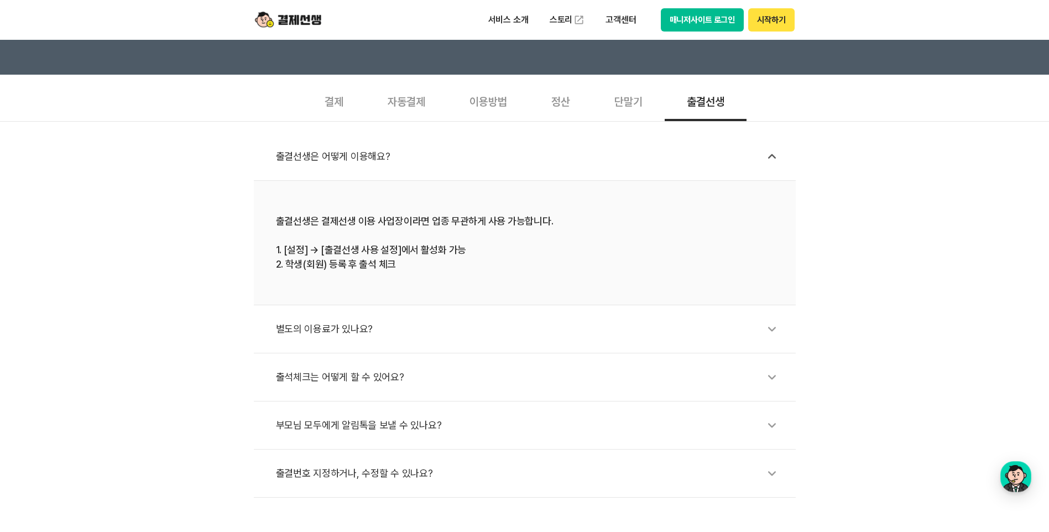
click at [352, 327] on div "별도의 이용료가 있나요?" at bounding box center [530, 328] width 509 height 25
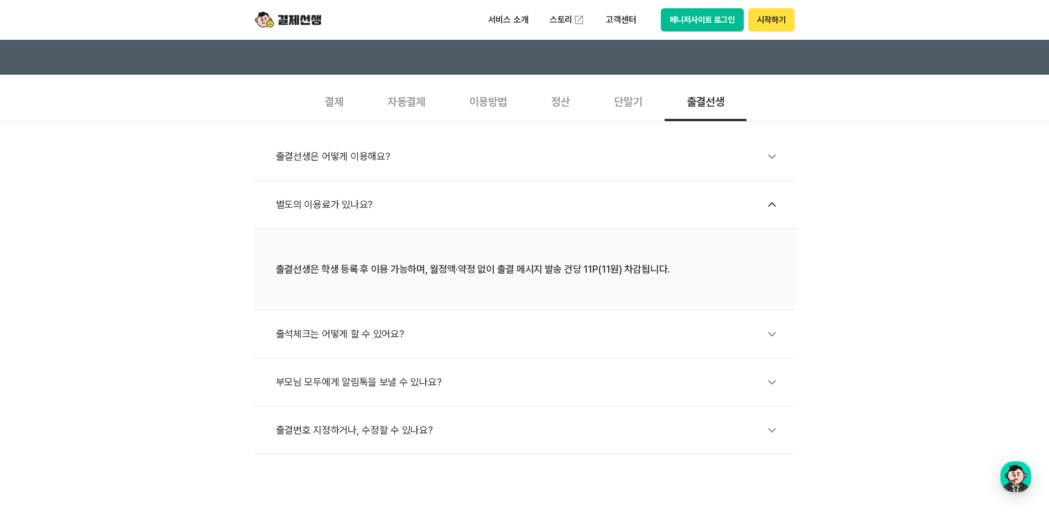
click at [352, 327] on div "출석체크는 어떻게 할 수 있어요?" at bounding box center [530, 333] width 509 height 25
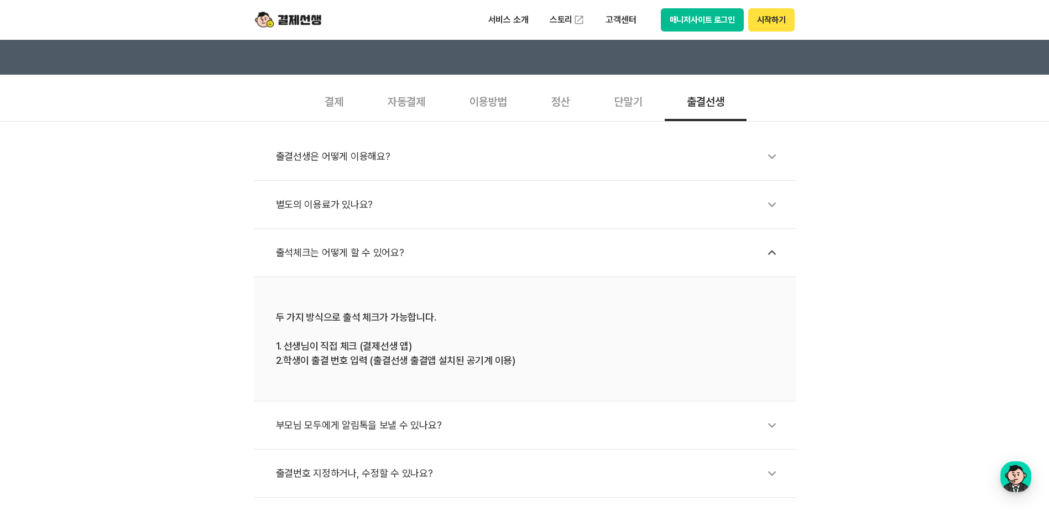
click at [359, 425] on div "부모님 모두에게 알림톡을 보낼 수 있나요?" at bounding box center [530, 424] width 509 height 25
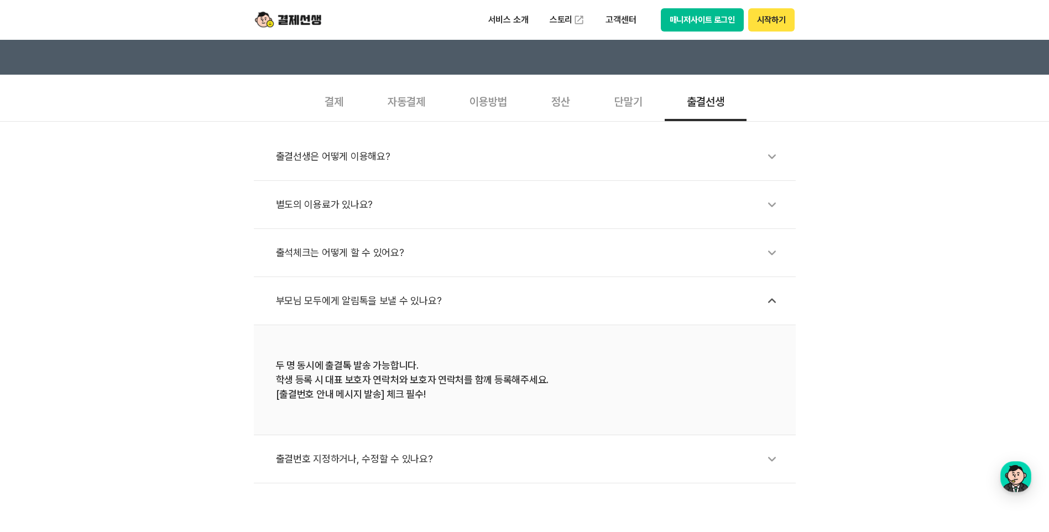
click at [358, 462] on div "출결번호 지정하거나, 수정할 수 있나요?" at bounding box center [530, 458] width 509 height 25
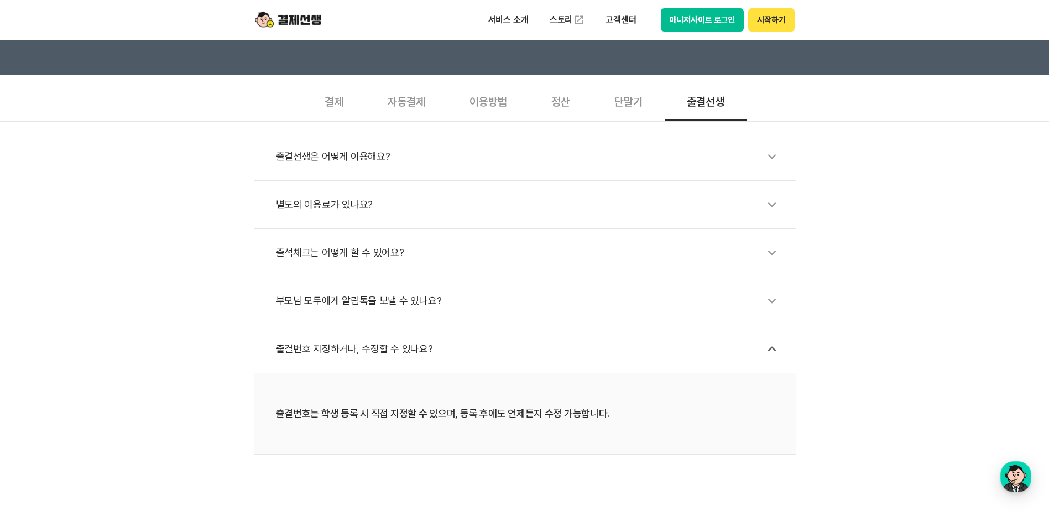
click at [342, 99] on div "결제" at bounding box center [333, 100] width 63 height 41
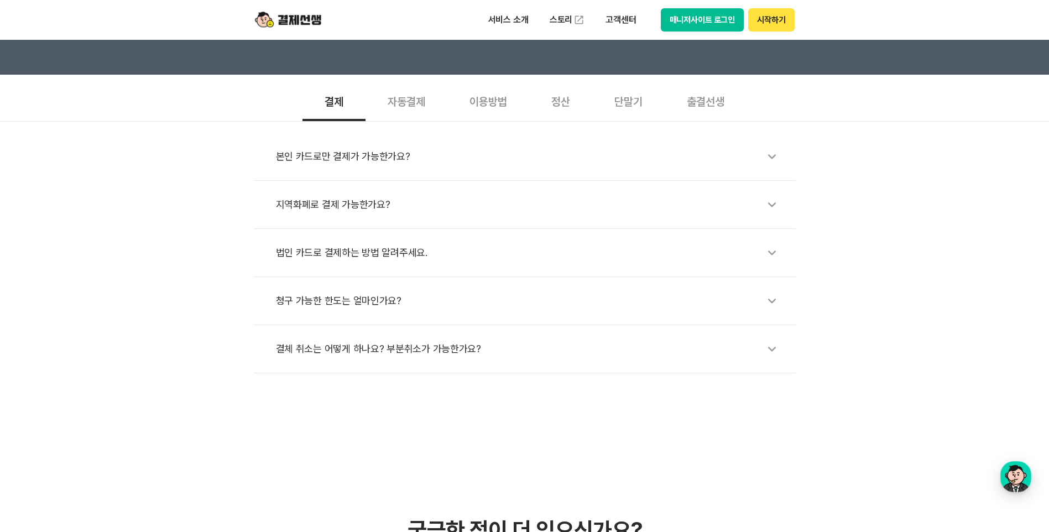
click at [623, 334] on li "결체 취소는 어떻게 하나요? 부분취소가 가능한가요?" at bounding box center [525, 349] width 542 height 48
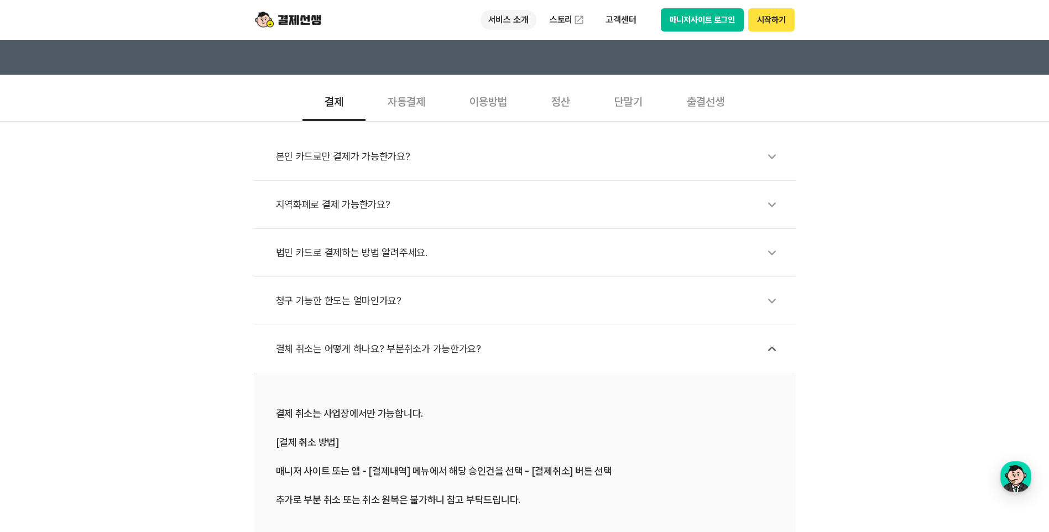
click at [514, 21] on p "서비스 소개" at bounding box center [508, 20] width 56 height 20
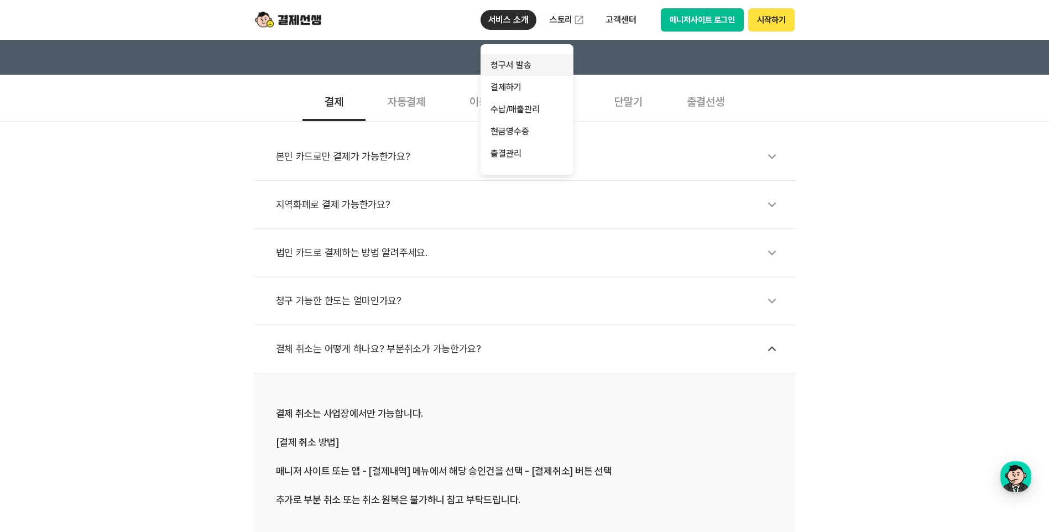
click at [511, 66] on link "청구서 발송" at bounding box center [526, 65] width 93 height 22
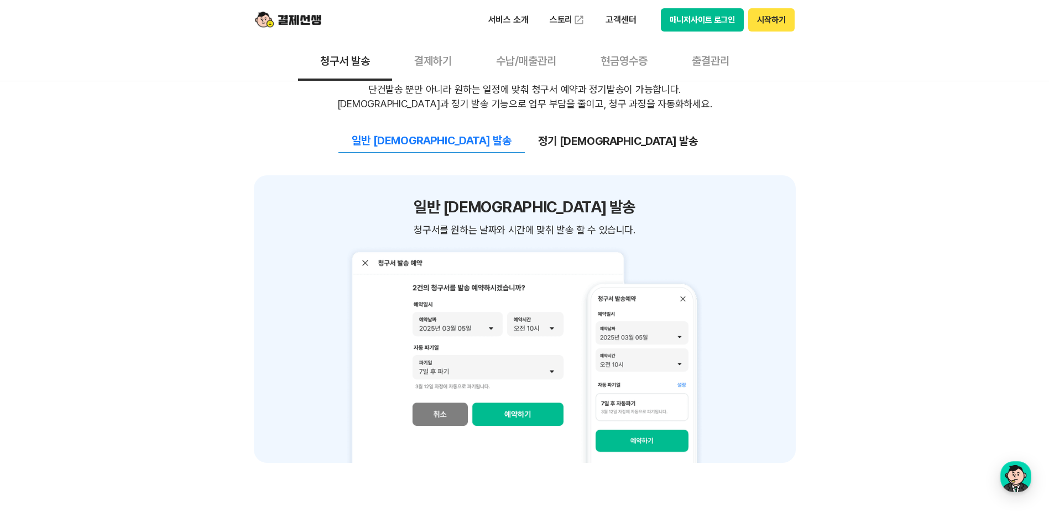
scroll to position [1050, 0]
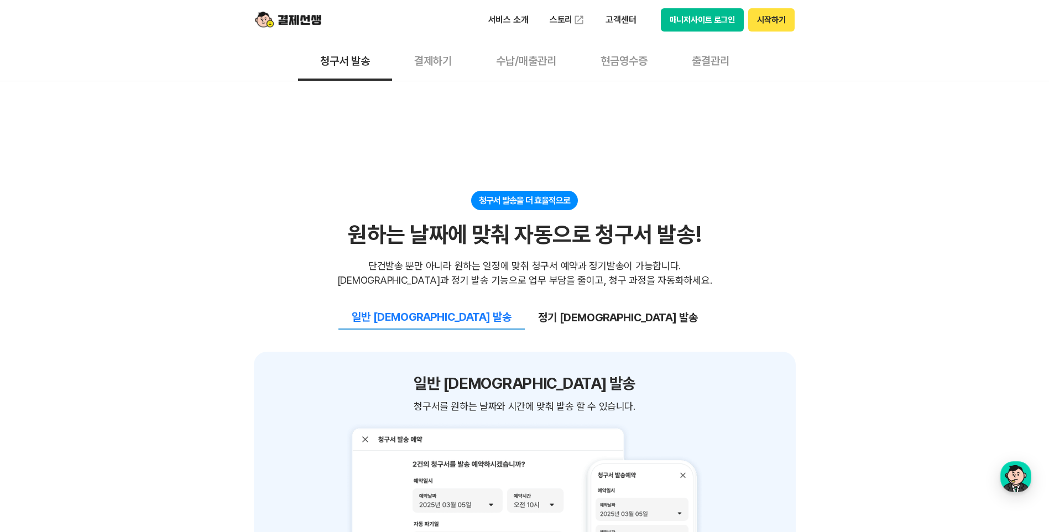
click at [443, 57] on button "결제하기" at bounding box center [433, 60] width 82 height 41
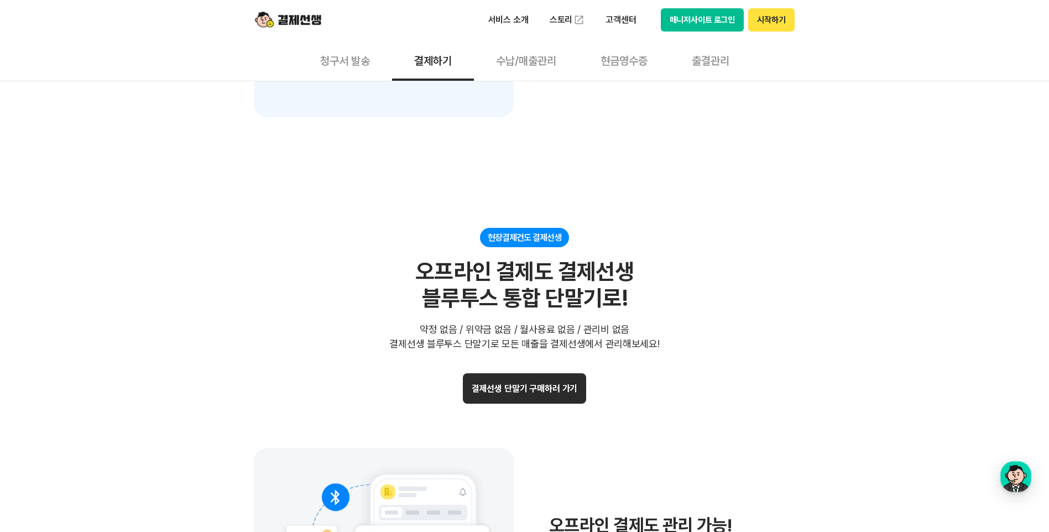
scroll to position [2046, 0]
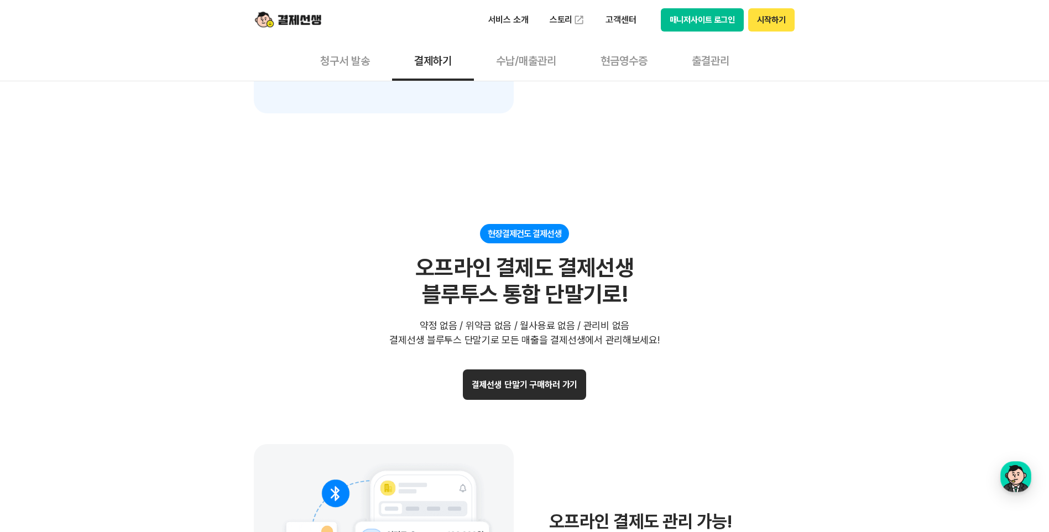
click at [522, 58] on button "수납/매출관리" at bounding box center [526, 60] width 104 height 41
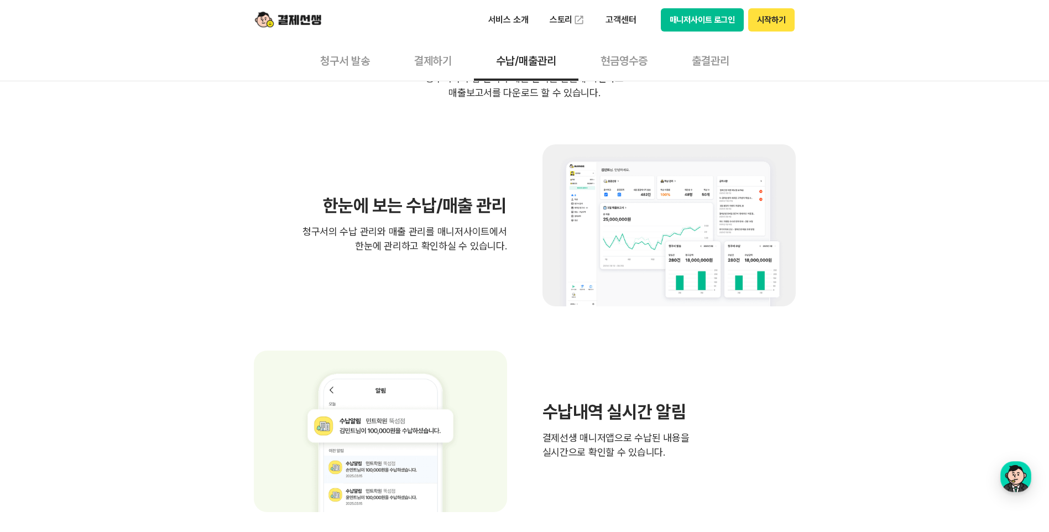
scroll to position [387, 0]
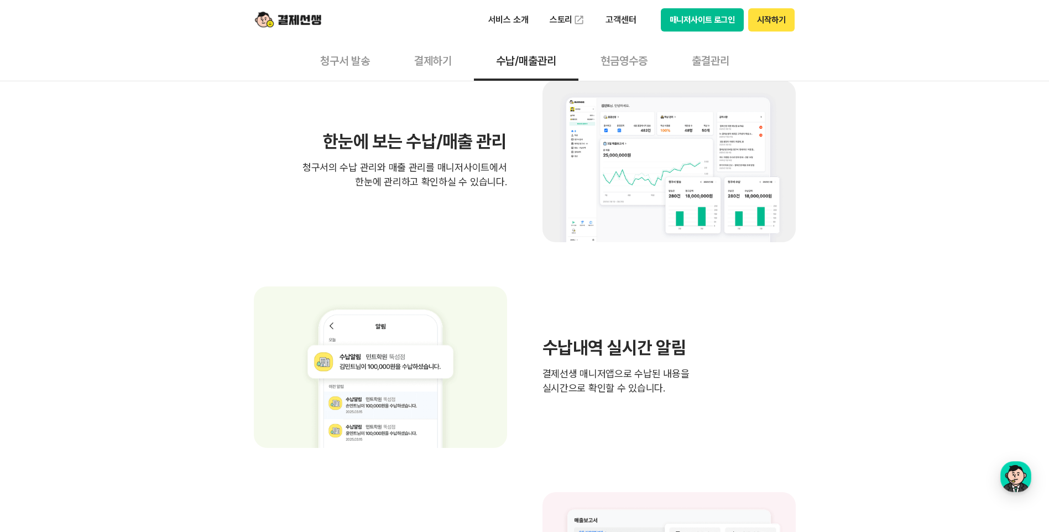
click at [227, 425] on div "쉬운 매출관리로 스마트한 매장관리 빠른 수납 확인으로 업무 효율 UP! 빠른 수납 확인으로 업무 효율 UP! 청구서의 수납 관리와 매출 관리를…" at bounding box center [524, 399] width 1049 height 920
click at [640, 54] on button "현금영수증" at bounding box center [623, 60] width 91 height 41
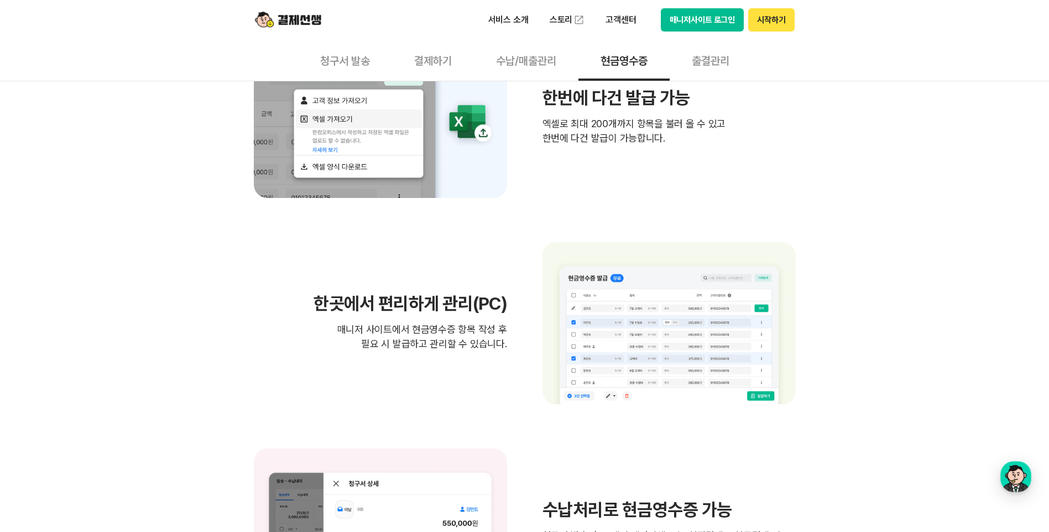
scroll to position [885, 0]
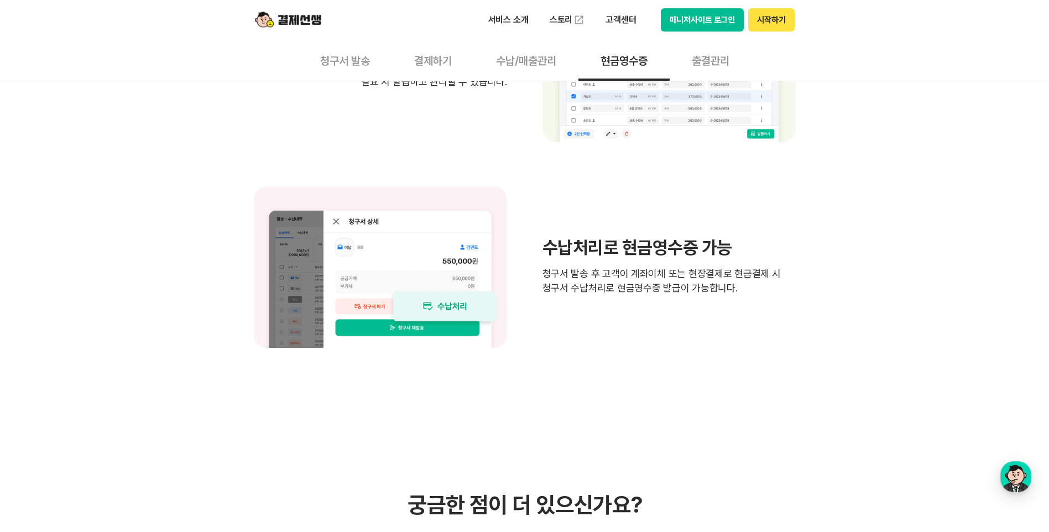
click at [708, 56] on button "출결관리" at bounding box center [710, 60] width 82 height 41
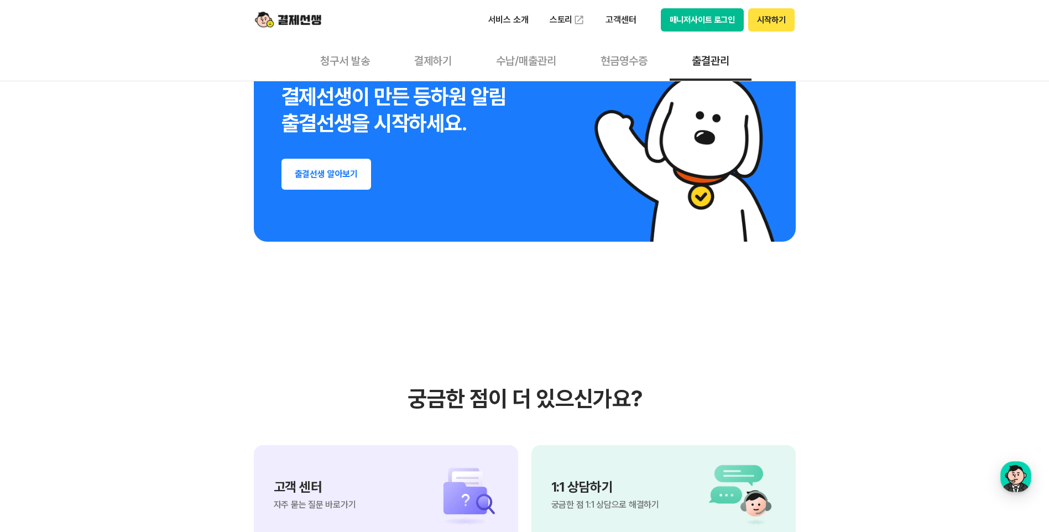
scroll to position [1935, 0]
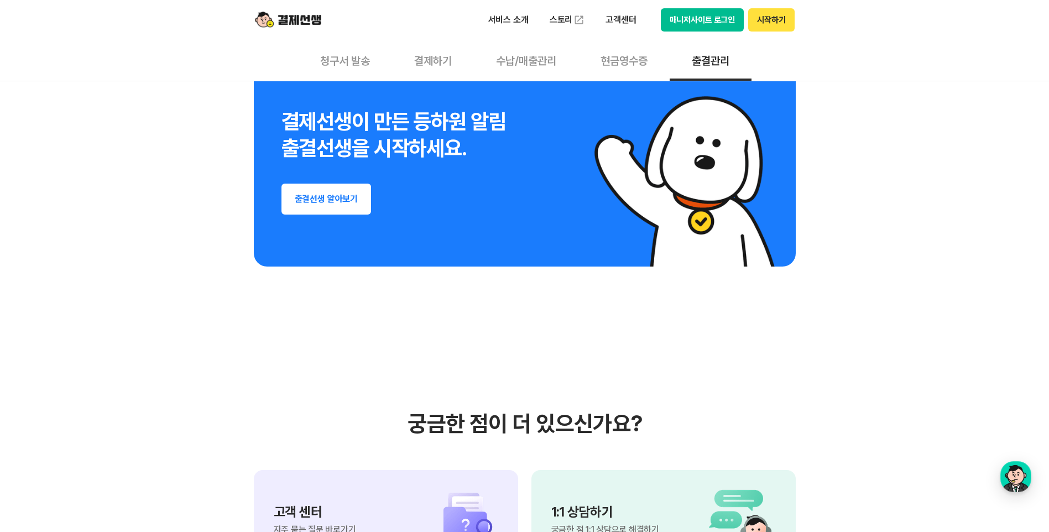
click at [774, 17] on button "시작하기" at bounding box center [771, 19] width 46 height 23
click at [689, 22] on button "매니저사이트 로그인" at bounding box center [702, 19] width 83 height 23
